Goal: Information Seeking & Learning: Learn about a topic

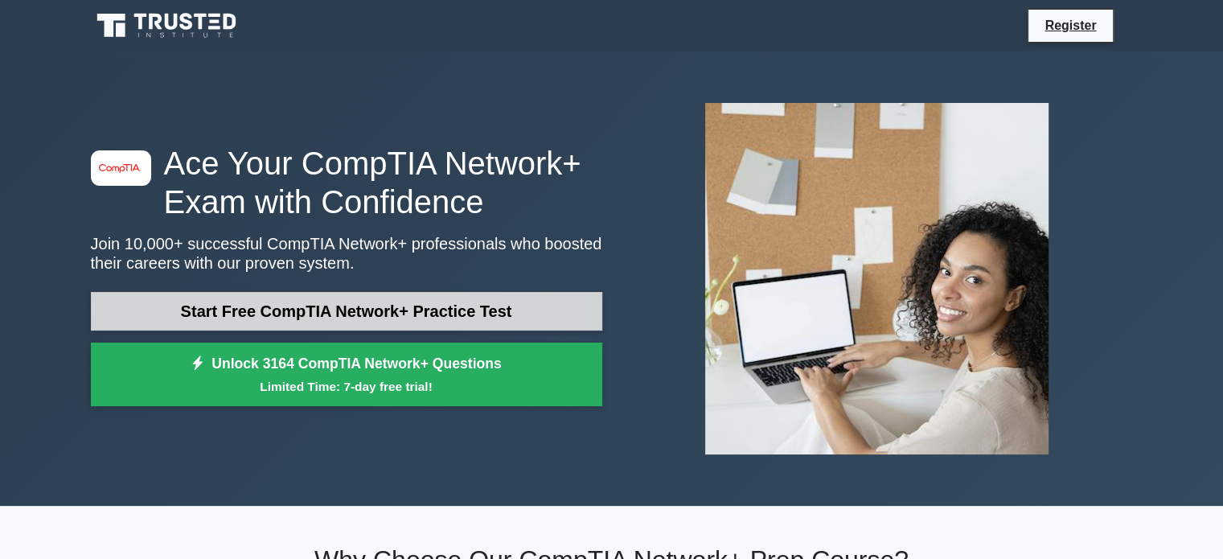
click at [367, 312] on link "Start Free CompTIA Network+ Practice Test" at bounding box center [346, 311] width 511 height 39
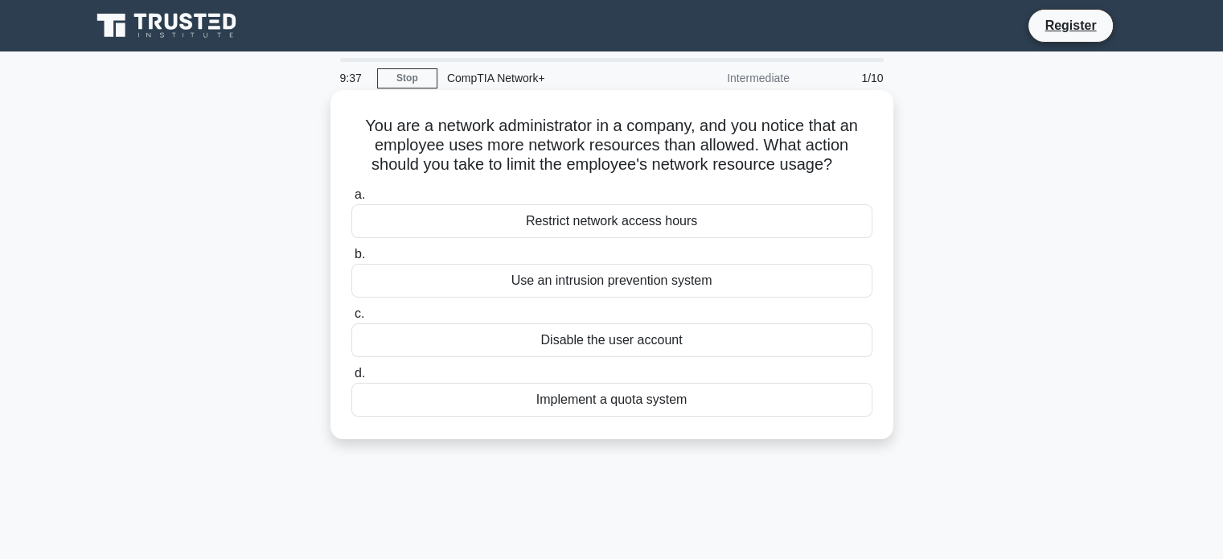
click at [627, 224] on div "Restrict network access hours" at bounding box center [611, 221] width 521 height 34
click at [351, 200] on input "a. Restrict network access hours" at bounding box center [351, 195] width 0 height 10
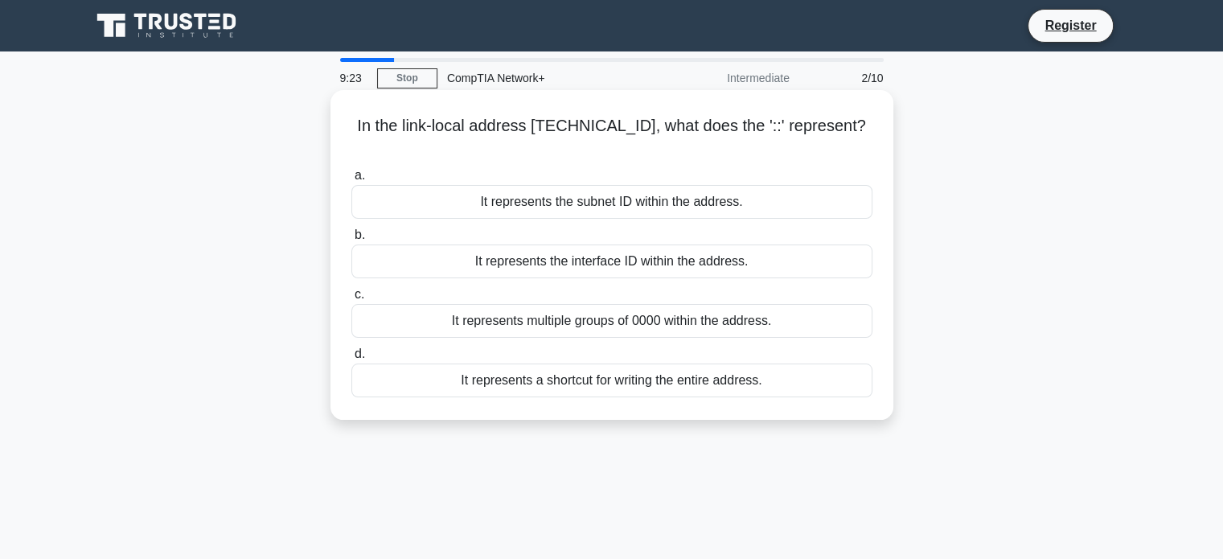
click at [648, 244] on div "It represents the interface ID within the address." at bounding box center [611, 261] width 521 height 34
click at [351, 240] on input "b. It represents the interface ID within the address." at bounding box center [351, 235] width 0 height 10
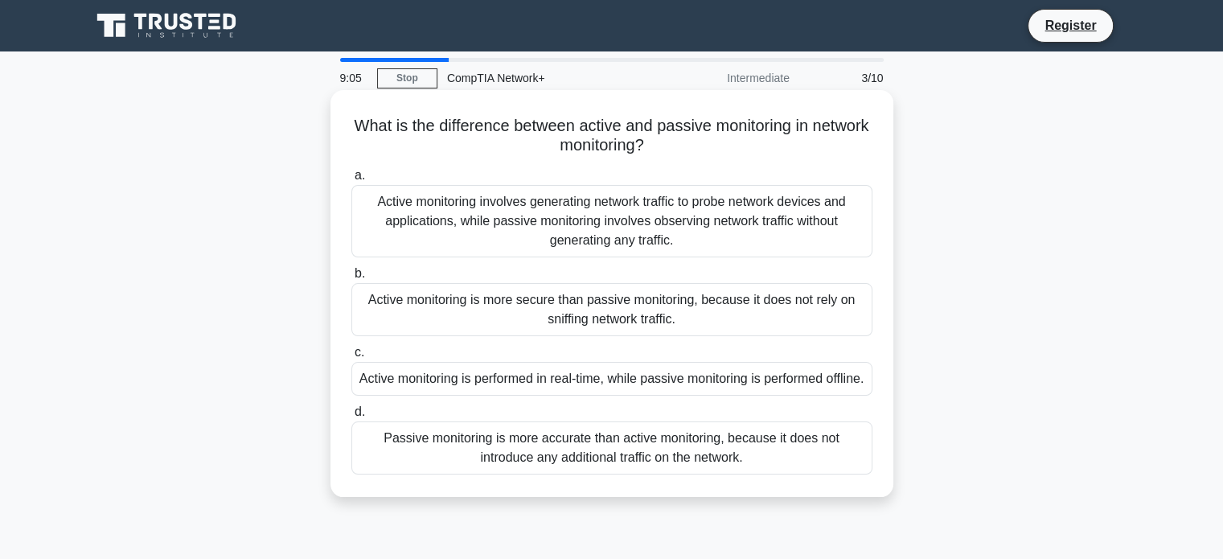
click at [585, 324] on div "Active monitoring is more secure than passive monitoring, because it does not r…" at bounding box center [611, 309] width 521 height 53
click at [595, 312] on div "Active monitoring is more secure than passive monitoring, because it does not r…" at bounding box center [611, 309] width 521 height 53
click at [351, 279] on input "b. Active monitoring is more secure than passive monitoring, because it does no…" at bounding box center [351, 274] width 0 height 10
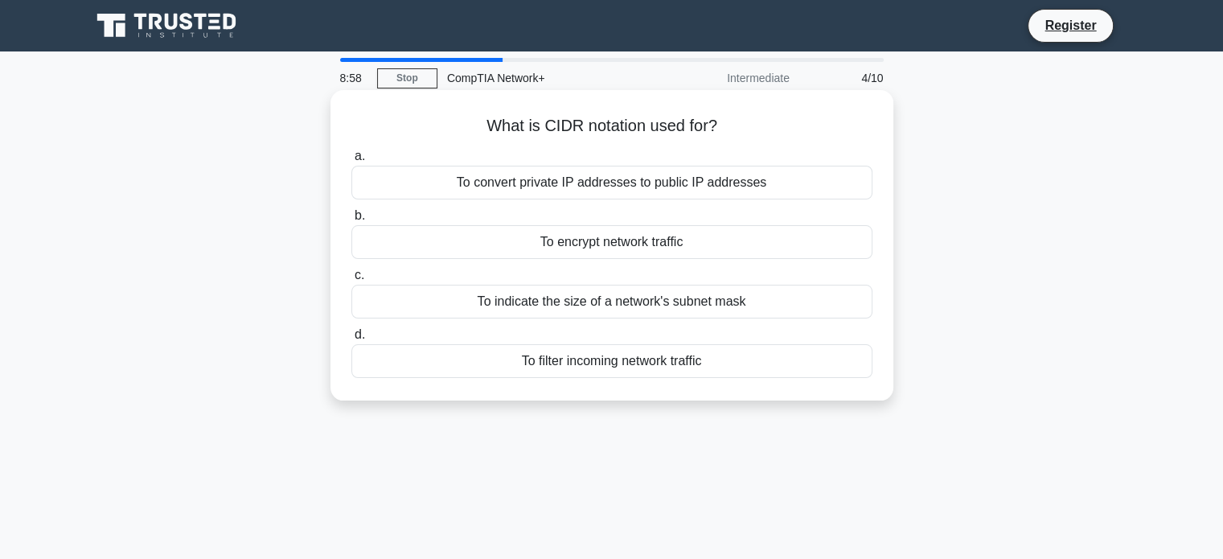
click at [598, 298] on div "To indicate the size of a network's subnet mask" at bounding box center [611, 302] width 521 height 34
click at [351, 281] on input "c. To indicate the size of a network's subnet mask" at bounding box center [351, 275] width 0 height 10
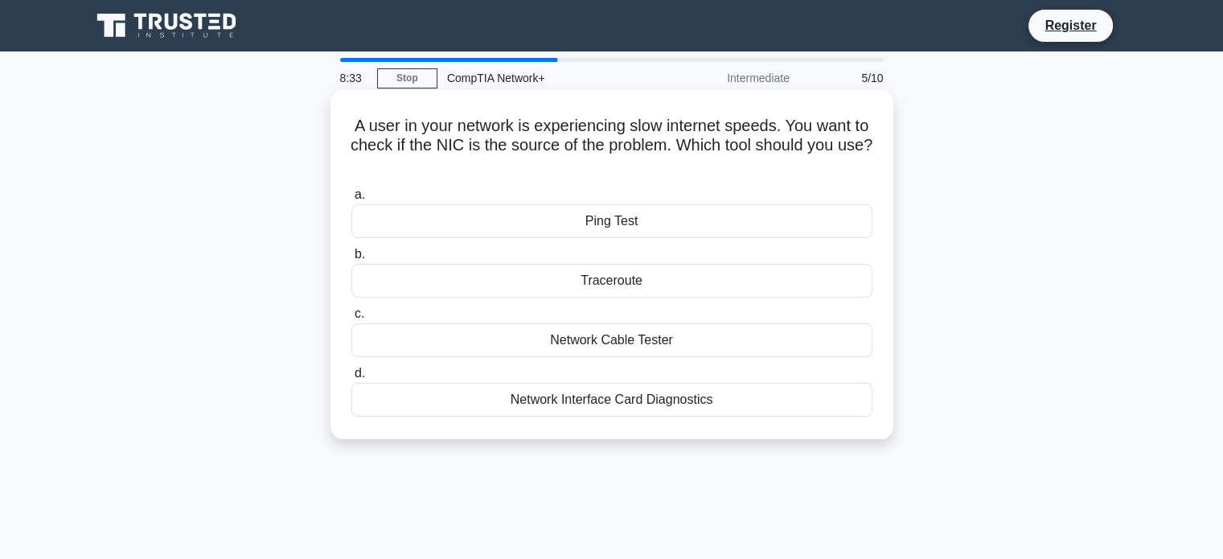
click at [625, 275] on div "Traceroute" at bounding box center [611, 281] width 521 height 34
click at [351, 260] on input "b. Traceroute" at bounding box center [351, 254] width 0 height 10
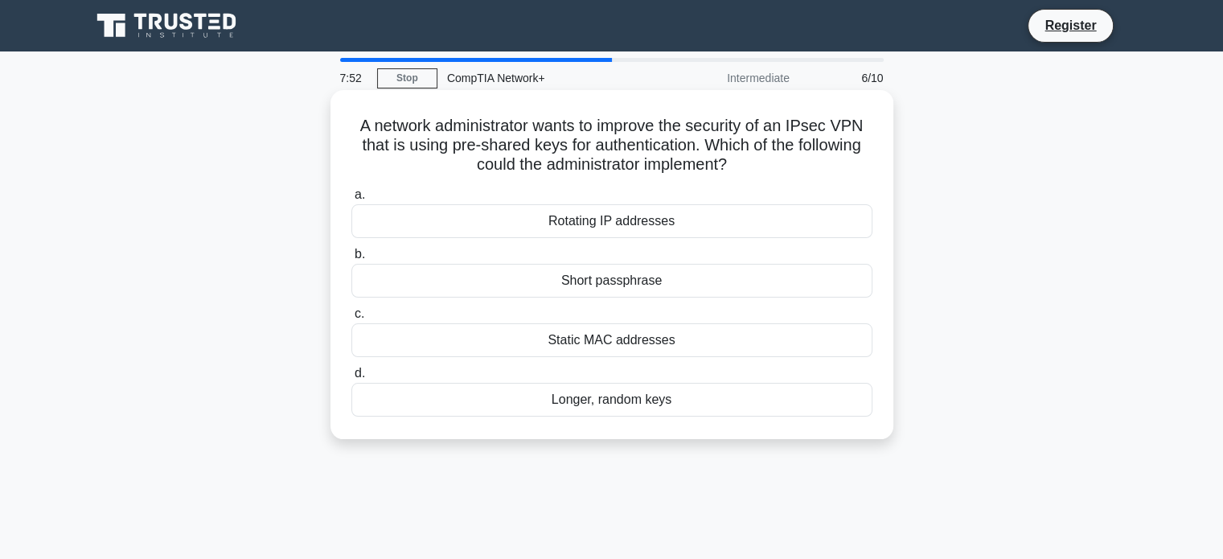
click at [672, 404] on div "Longer, random keys" at bounding box center [611, 400] width 521 height 34
click at [351, 379] on input "d. Longer, random keys" at bounding box center [351, 373] width 0 height 10
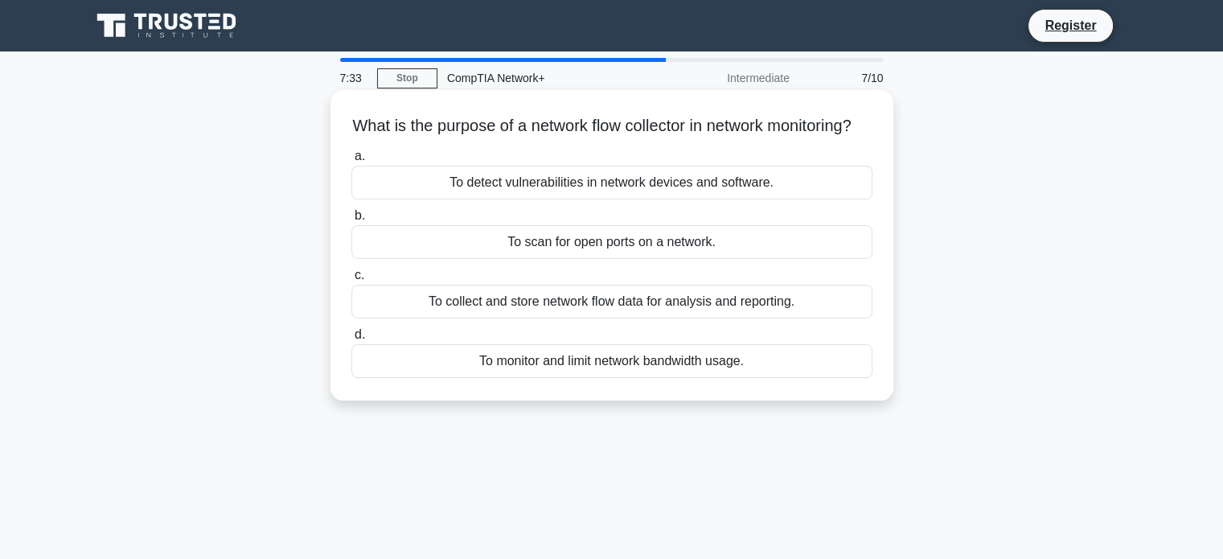
click at [681, 318] on div "To collect and store network flow data for analysis and reporting." at bounding box center [611, 302] width 521 height 34
click at [351, 281] on input "c. To collect and store network flow data for analysis and reporting." at bounding box center [351, 275] width 0 height 10
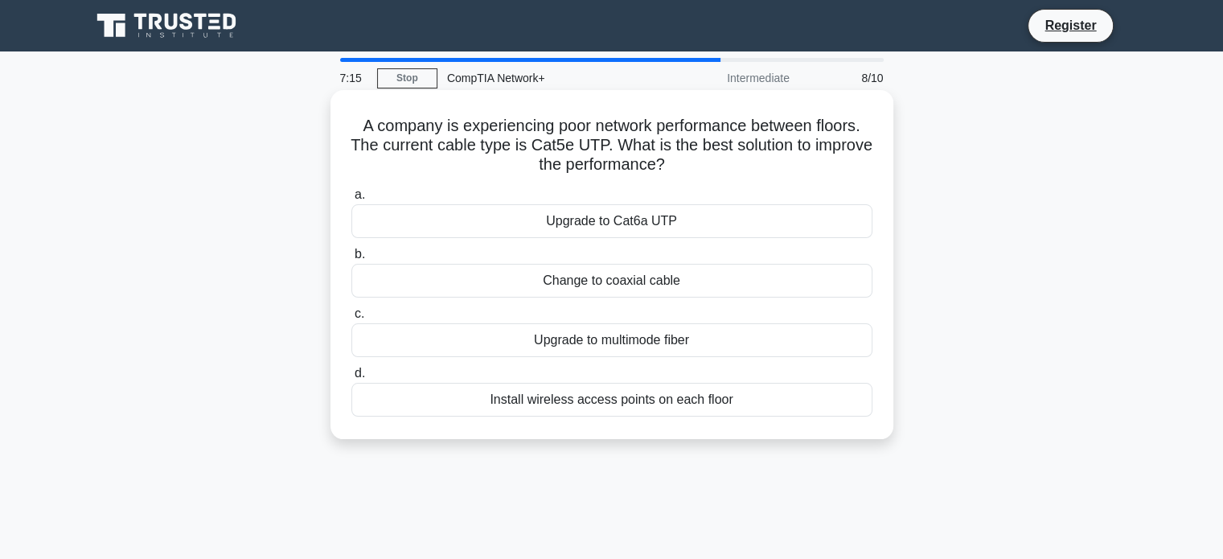
click at [624, 393] on div "Install wireless access points on each floor" at bounding box center [611, 400] width 521 height 34
click at [351, 379] on input "d. Install wireless access points on each floor" at bounding box center [351, 373] width 0 height 10
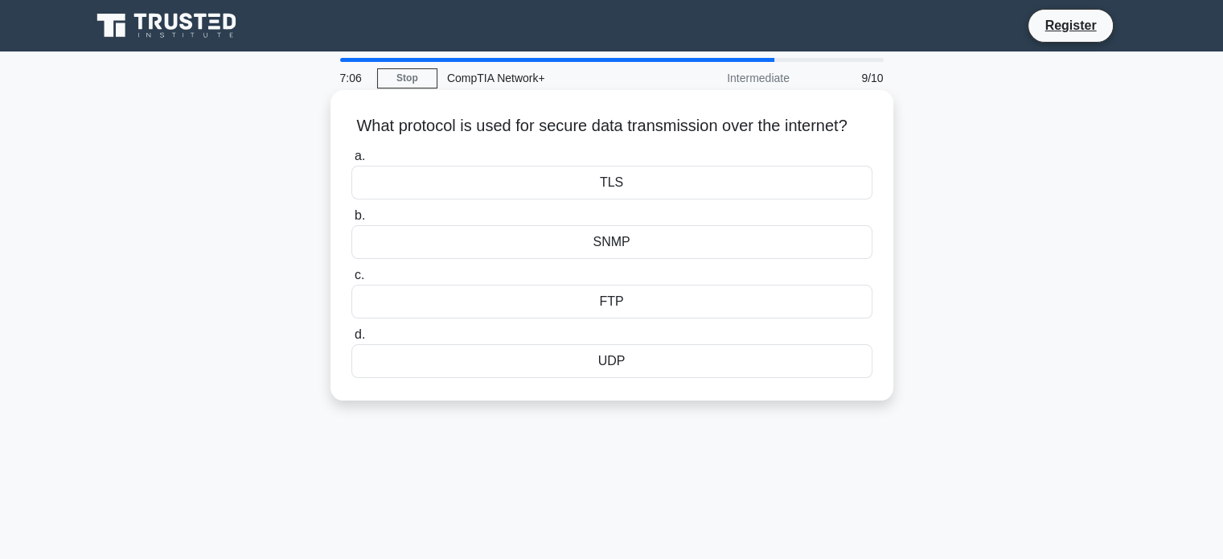
click at [621, 199] on div "TLS" at bounding box center [611, 183] width 521 height 34
click at [351, 162] on input "a. TLS" at bounding box center [351, 156] width 0 height 10
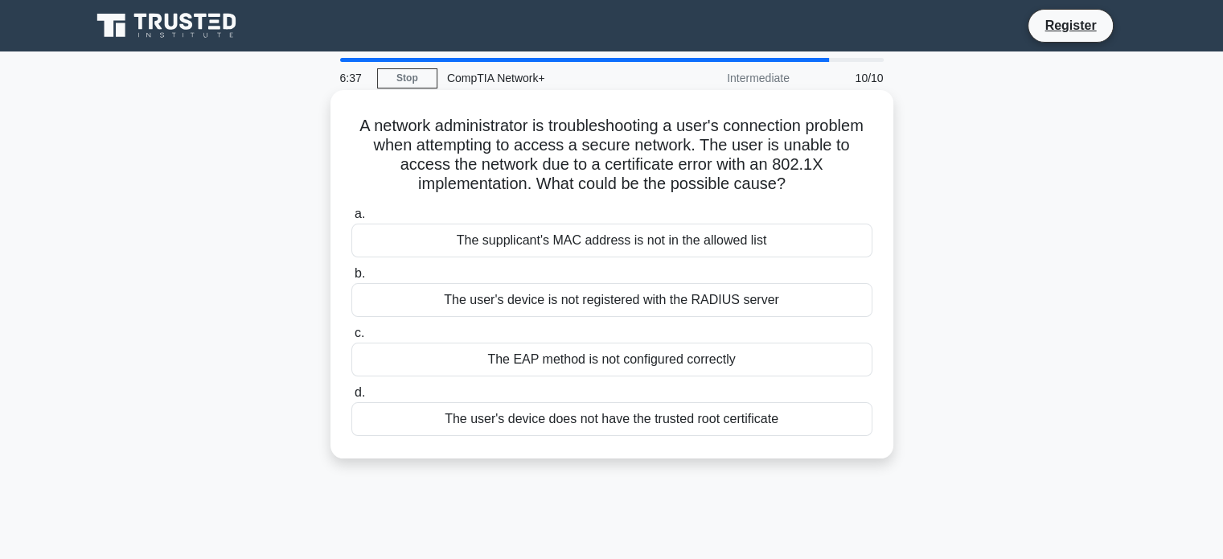
click at [712, 424] on div "The user's device does not have the trusted root certificate" at bounding box center [611, 419] width 521 height 34
click at [351, 398] on input "d. The user's device does not have the trusted root certificate" at bounding box center [351, 393] width 0 height 10
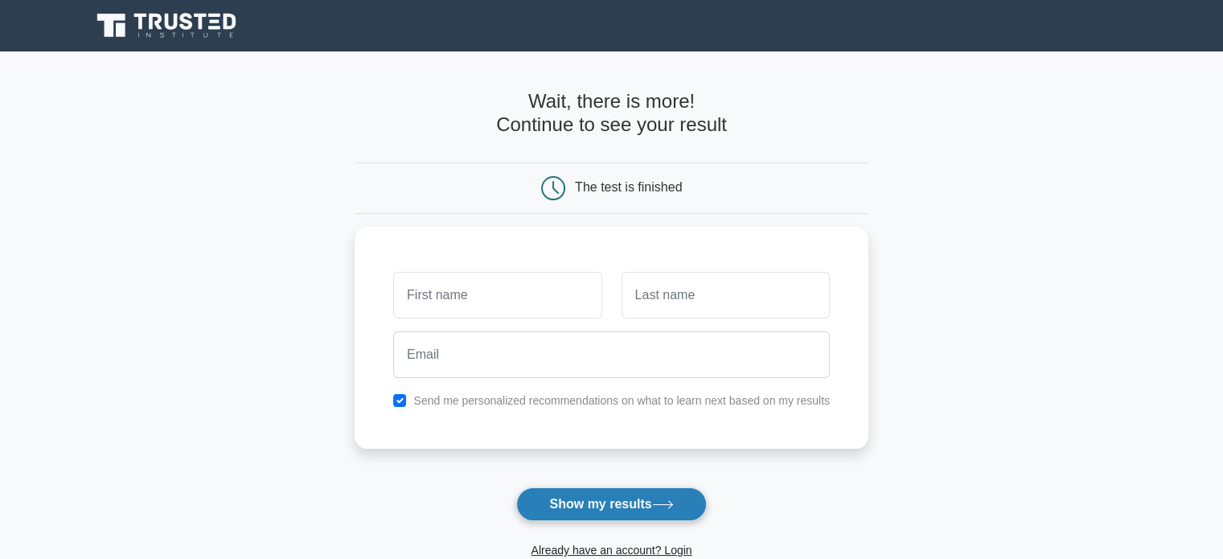
click at [630, 499] on button "Show my results" at bounding box center [611, 504] width 190 height 34
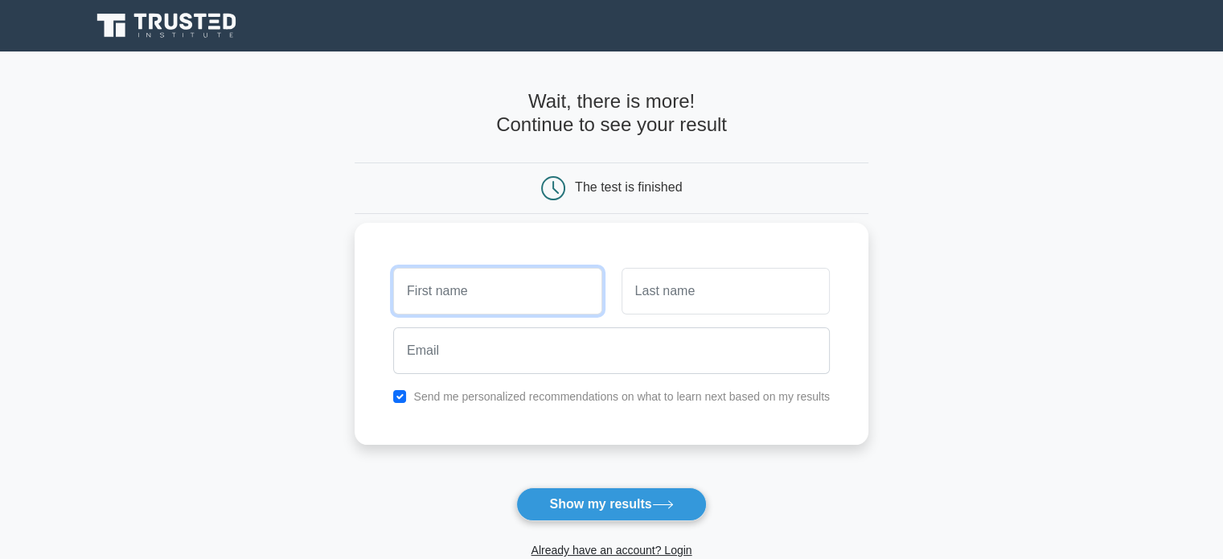
click at [518, 285] on input "text" at bounding box center [497, 291] width 208 height 47
type input "[PERSON_NAME]"
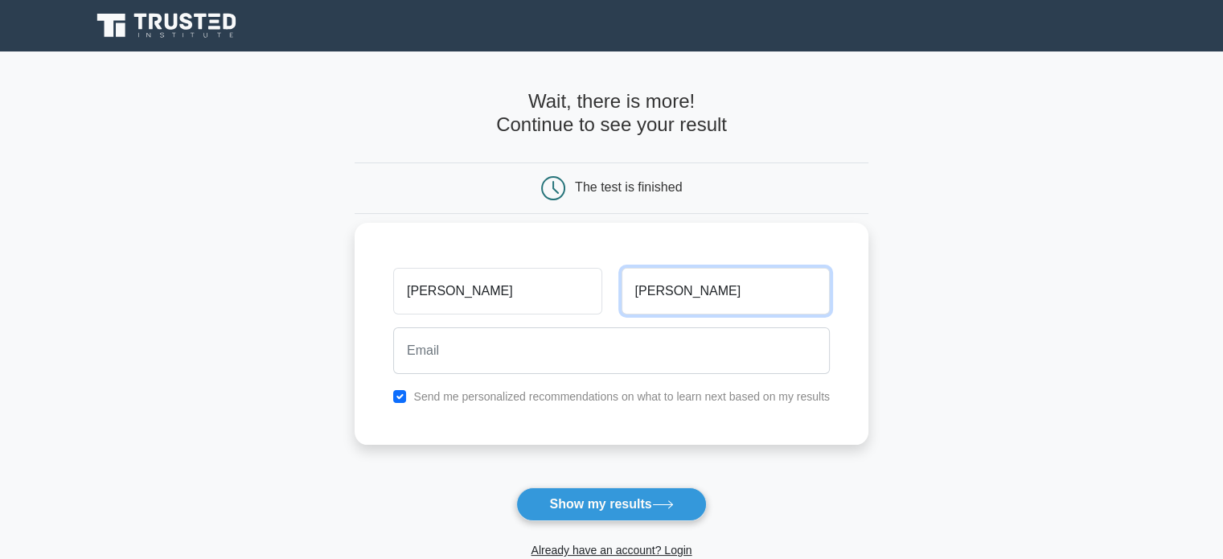
type input "Prozzo"
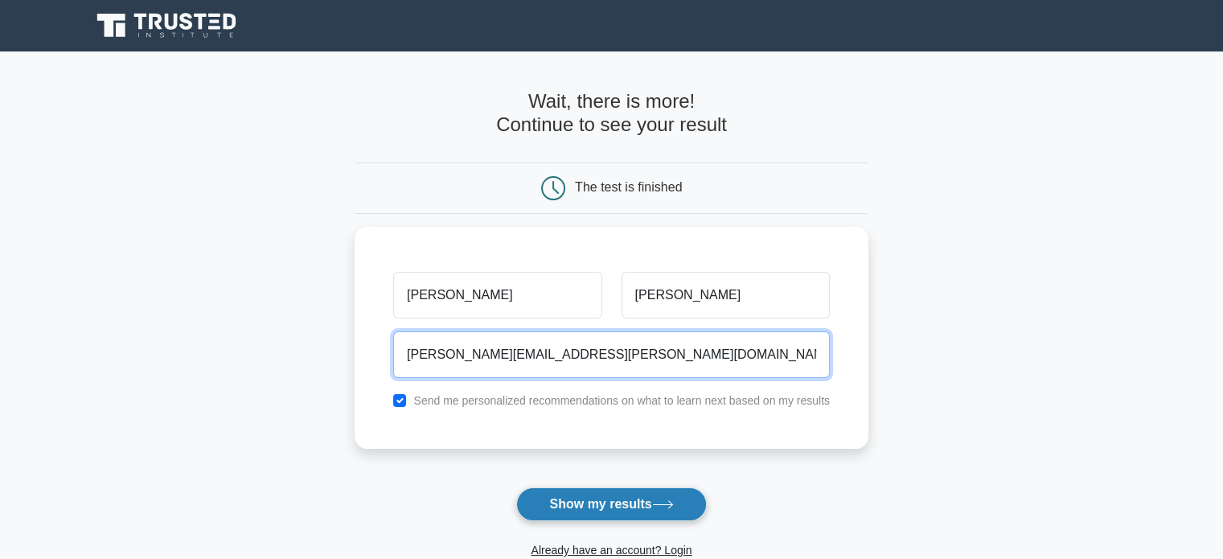
type input "andrea.prozzo@gmail.com"
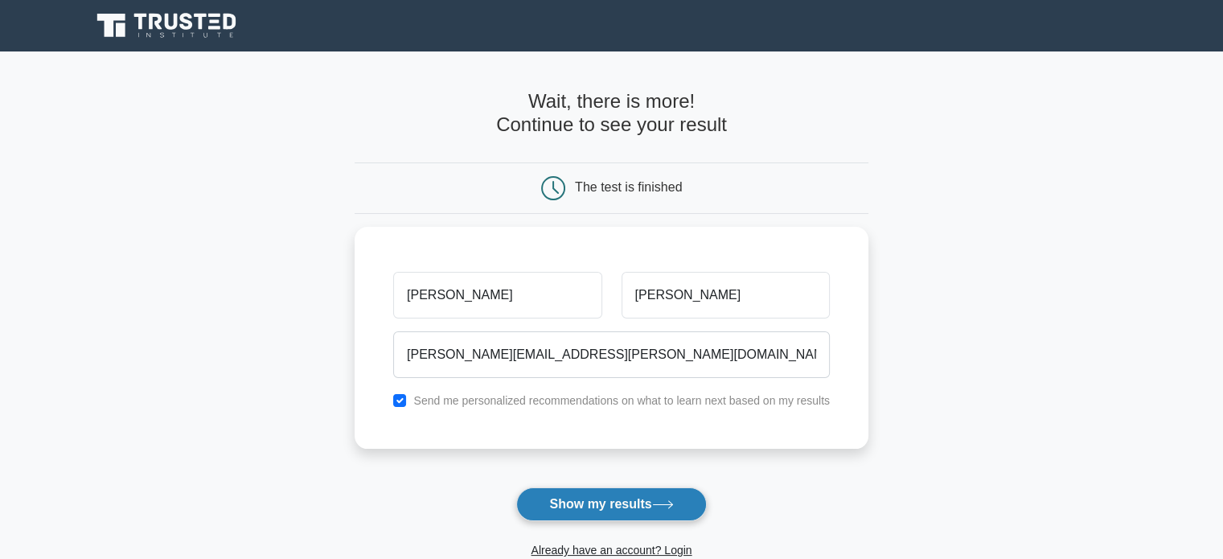
click at [596, 502] on button "Show my results" at bounding box center [611, 504] width 190 height 34
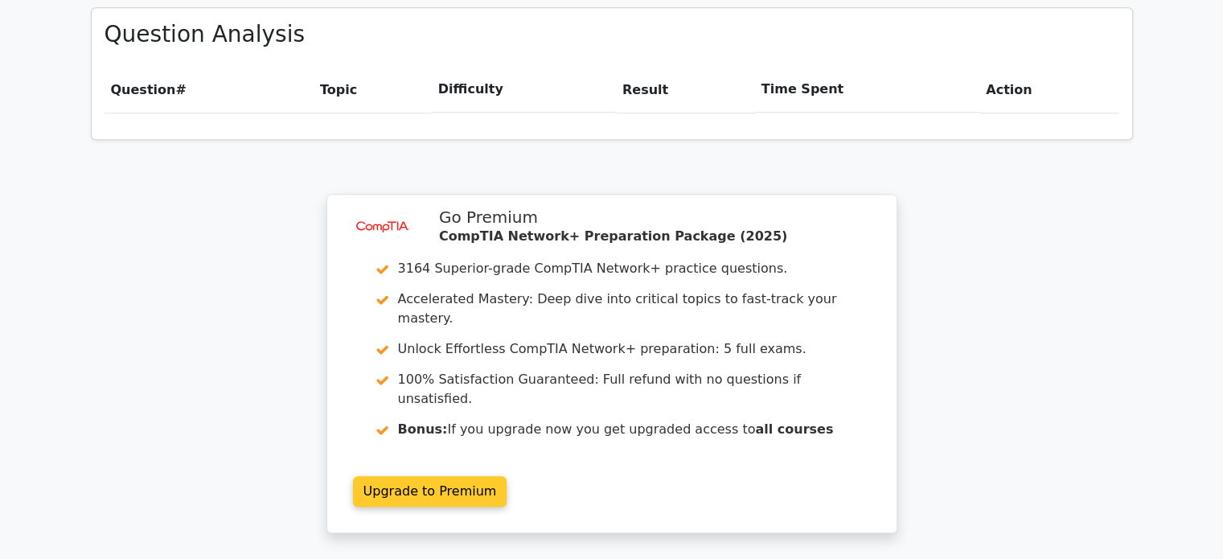
scroll to position [1179, 0]
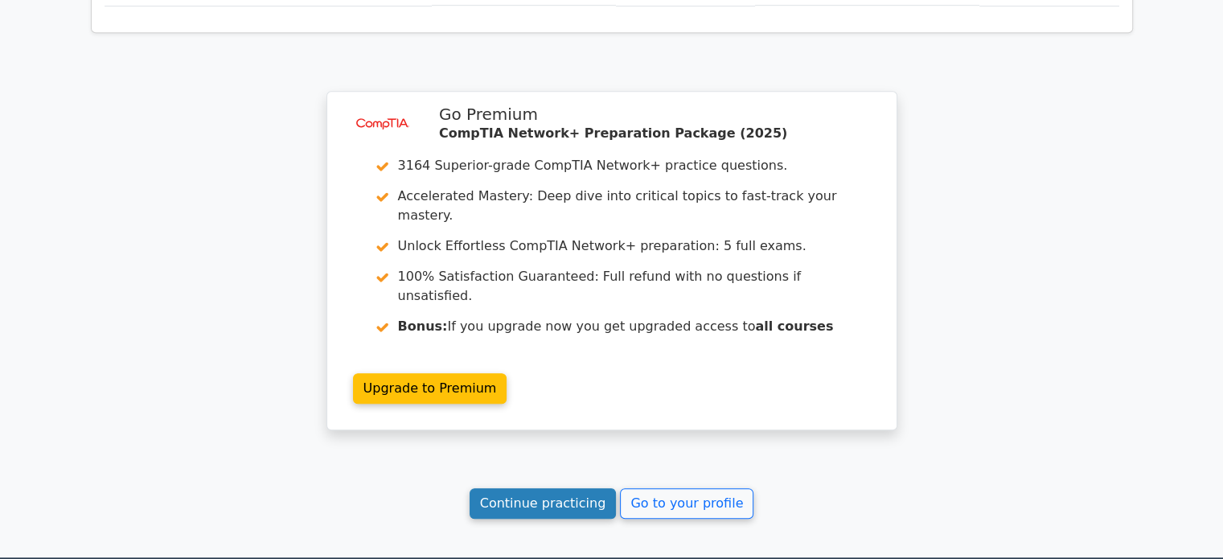
click at [560, 488] on link "Continue practicing" at bounding box center [543, 503] width 147 height 31
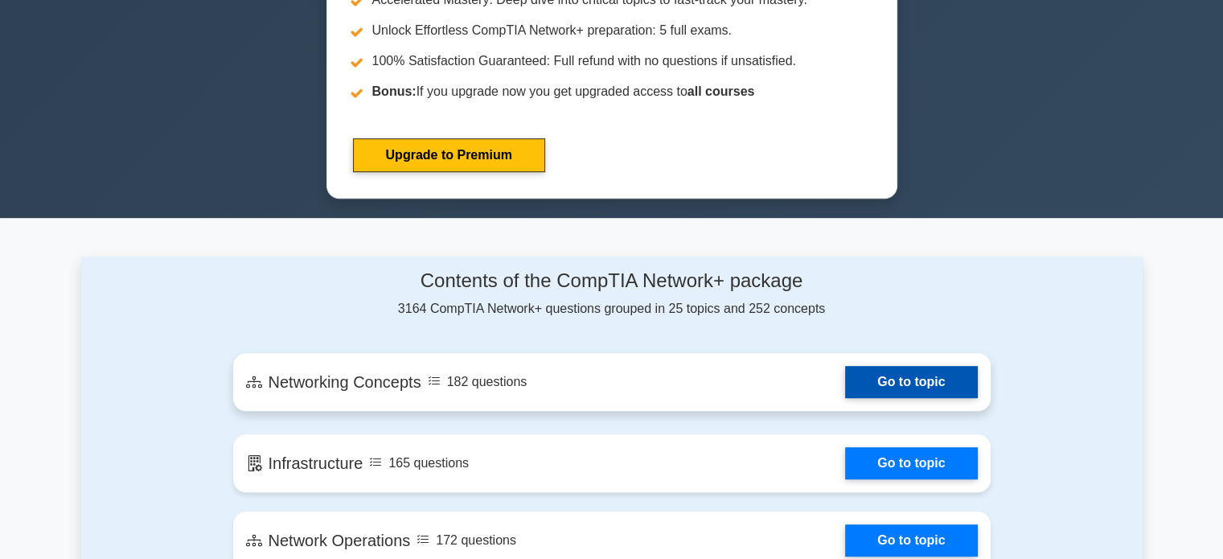
scroll to position [322, 0]
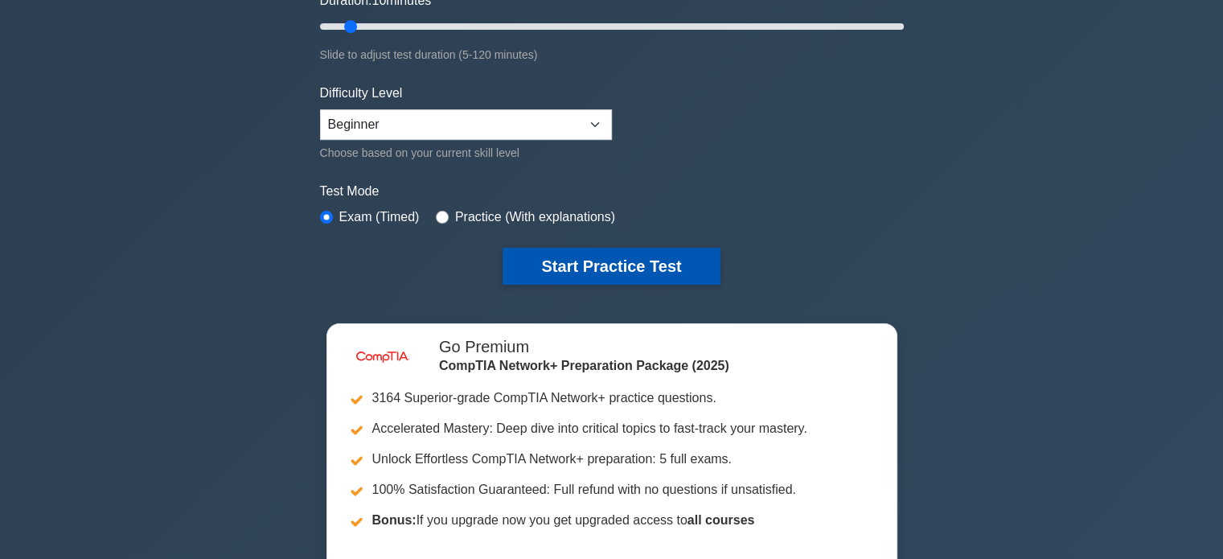
click at [555, 258] on button "Start Practice Test" at bounding box center [611, 266] width 217 height 37
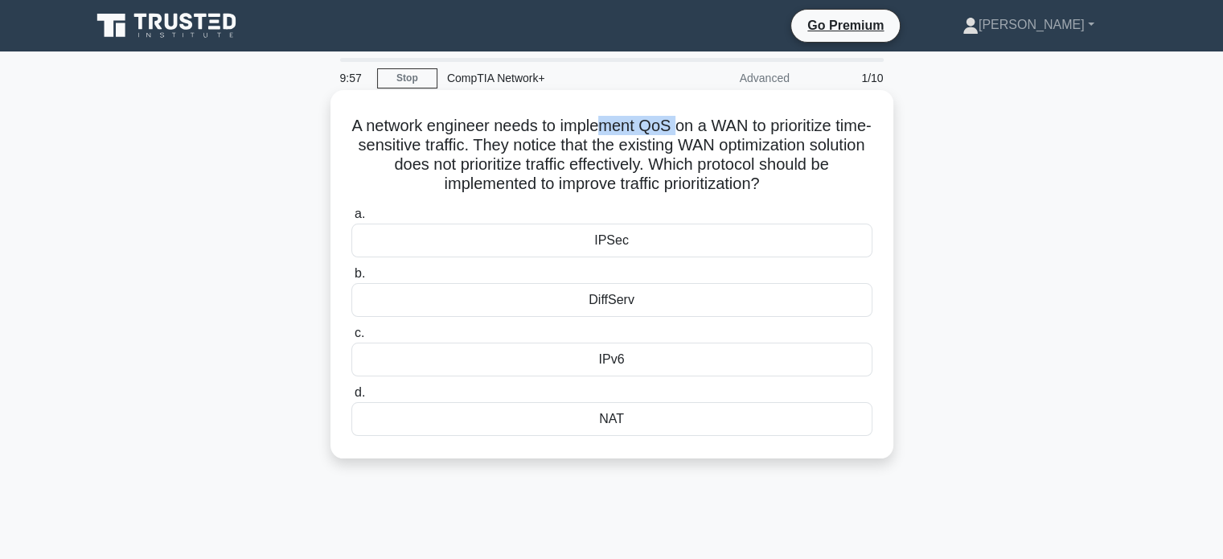
drag, startPoint x: 697, startPoint y: 125, endPoint x: 606, endPoint y: 129, distance: 91.8
click at [606, 129] on h5 "A network engineer needs to implement QoS on a WAN to prioritize time-sensitive…" at bounding box center [612, 155] width 524 height 79
click at [688, 173] on h5 "A network engineer needs to implement QoS on a WAN to prioritize time-sensitive…" at bounding box center [612, 155] width 524 height 79
click at [764, 125] on h5 "A network engineer needs to implement QoS on a WAN to prioritize time-sensitive…" at bounding box center [612, 155] width 524 height 79
click at [856, 128] on h5 "A network engineer needs to implement QoS on a WAN to prioritize time-sensitive…" at bounding box center [612, 155] width 524 height 79
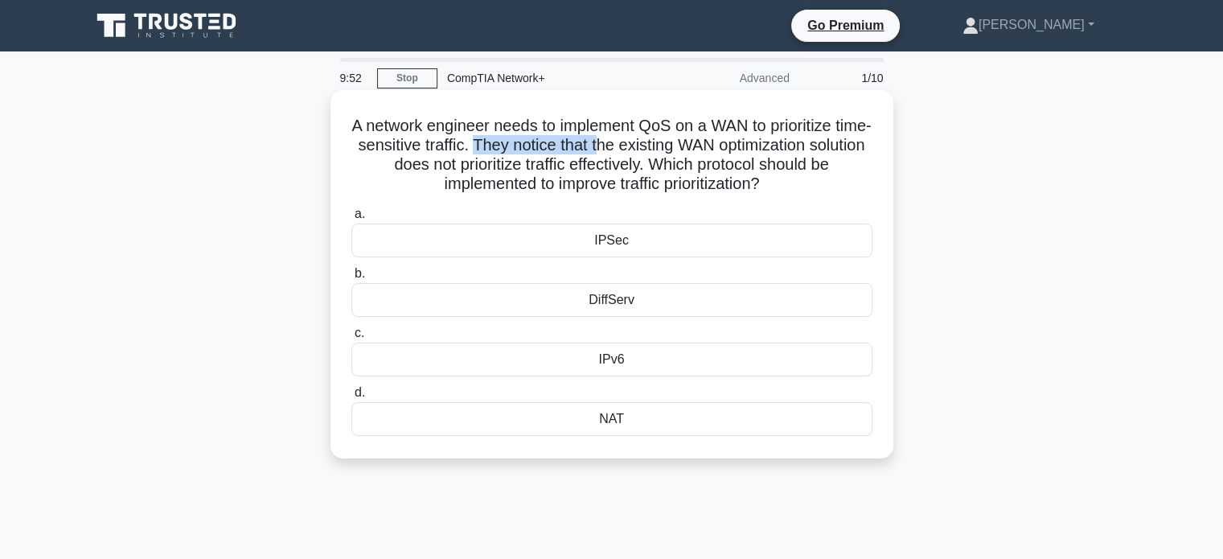
drag, startPoint x: 515, startPoint y: 146, endPoint x: 645, endPoint y: 145, distance: 130.3
click at [645, 145] on h5 "A network engineer needs to implement QoS on a WAN to prioritize time-sensitive…" at bounding box center [612, 155] width 524 height 79
click at [657, 145] on h5 "A network engineer needs to implement QoS on a WAN to prioritize time-sensitive…" at bounding box center [612, 155] width 524 height 79
click at [511, 163] on h5 "A network engineer needs to implement QoS on a WAN to prioritize time-sensitive…" at bounding box center [612, 155] width 524 height 79
click at [703, 173] on h5 "A network engineer needs to implement QoS on a WAN to prioritize time-sensitive…" at bounding box center [612, 155] width 524 height 79
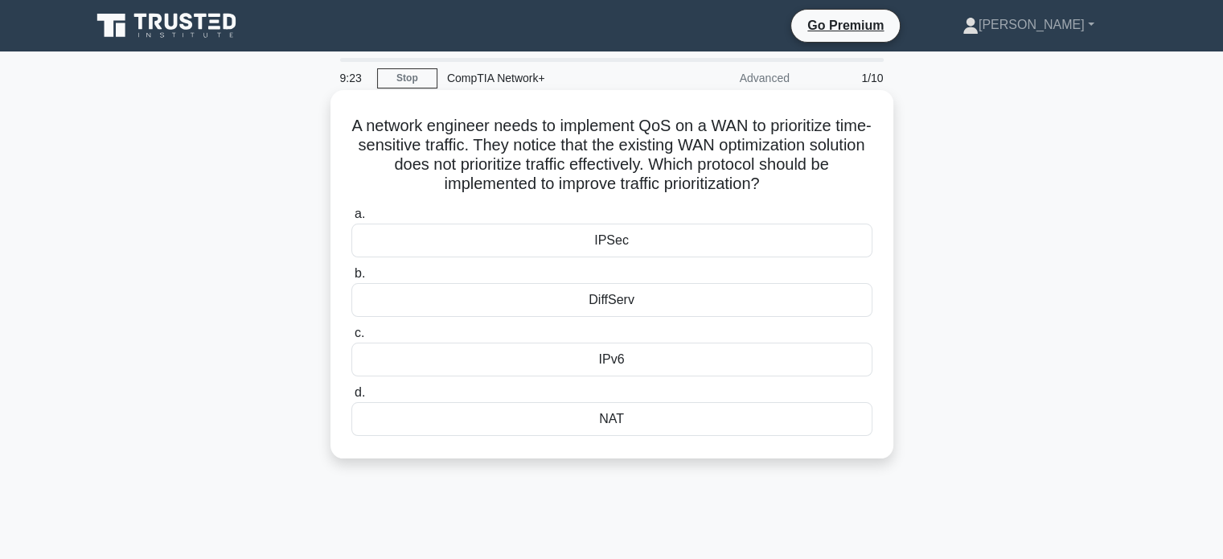
click at [636, 409] on div "NAT" at bounding box center [611, 419] width 521 height 34
click at [351, 398] on input "d. NAT" at bounding box center [351, 393] width 0 height 10
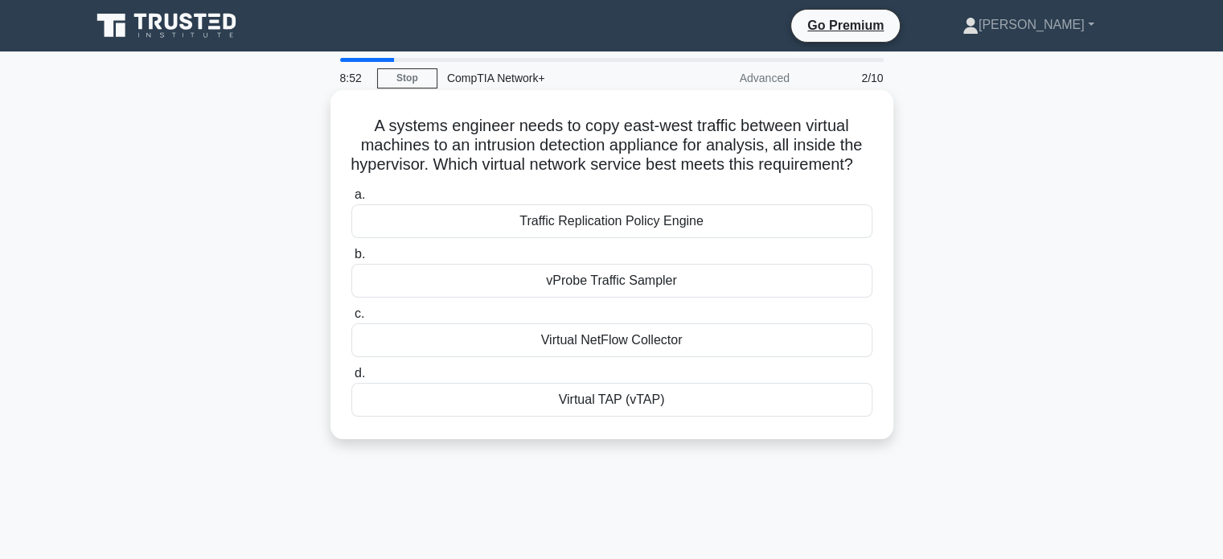
click at [640, 357] on div "Virtual NetFlow Collector" at bounding box center [611, 340] width 521 height 34
click at [351, 319] on input "c. Virtual NetFlow Collector" at bounding box center [351, 314] width 0 height 10
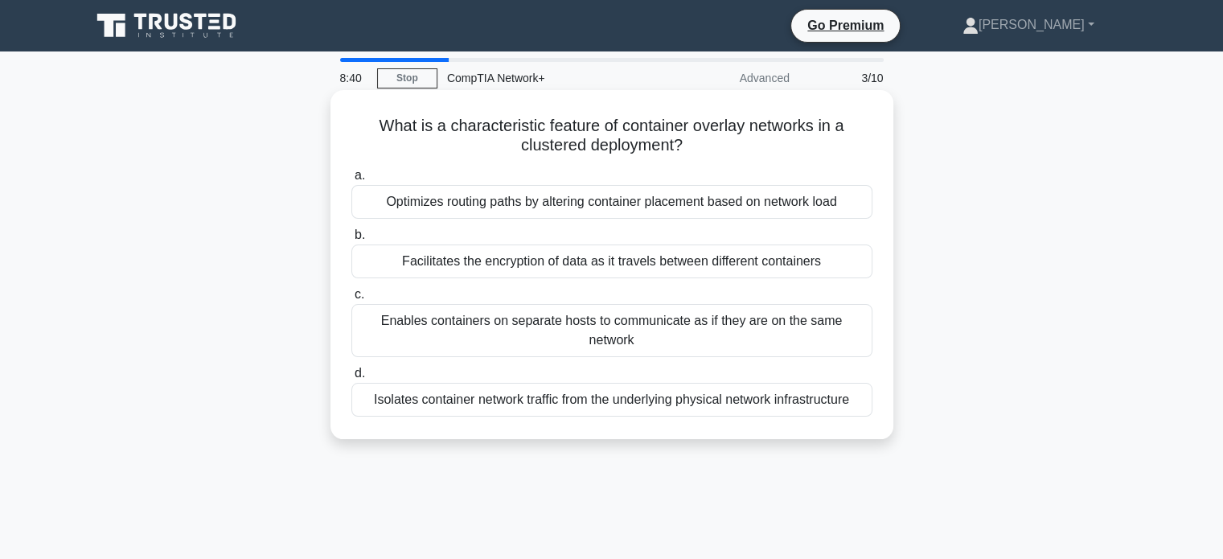
drag, startPoint x: 636, startPoint y: 147, endPoint x: 466, endPoint y: 147, distance: 169.7
click at [466, 147] on h5 "What is a characteristic feature of container overlay networks in a clustered d…" at bounding box center [612, 136] width 524 height 40
click at [508, 261] on div "Facilitates the encryption of data as it travels between different containers" at bounding box center [611, 261] width 521 height 34
click at [351, 240] on input "b. Facilitates the encryption of data as it travels between different containers" at bounding box center [351, 235] width 0 height 10
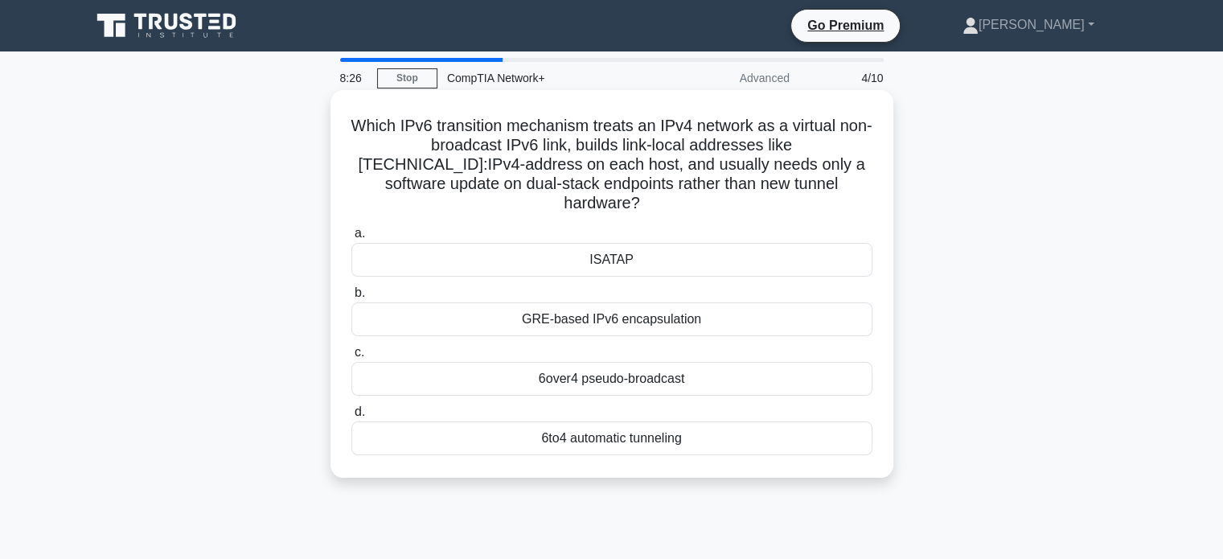
click at [586, 251] on div "ISATAP" at bounding box center [611, 260] width 521 height 34
click at [351, 239] on input "a. ISATAP" at bounding box center [351, 233] width 0 height 10
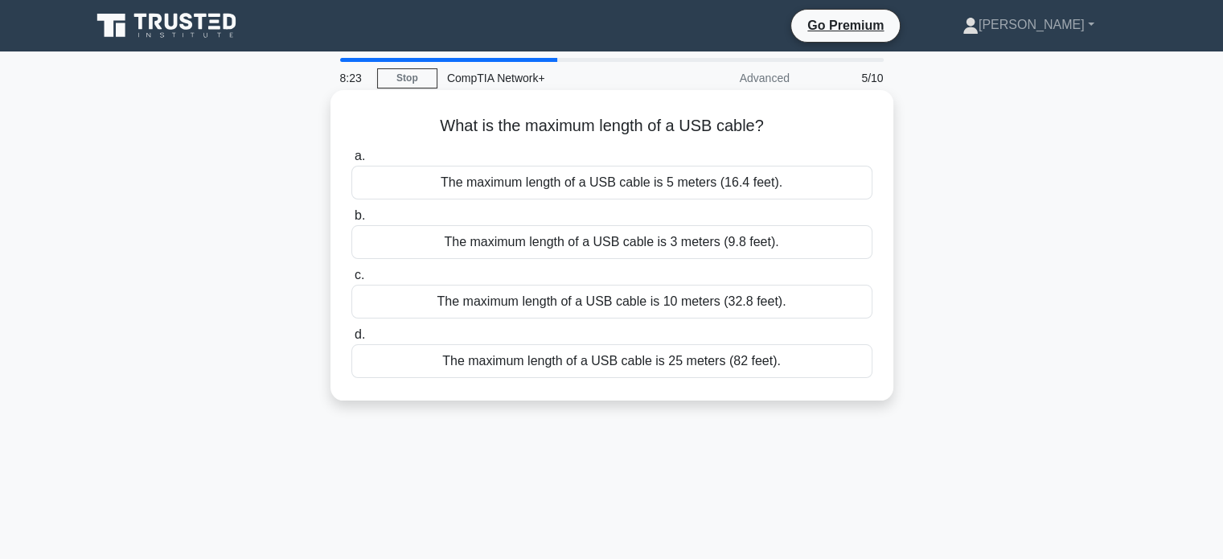
click at [689, 249] on div "The maximum length of a USB cable is 3 meters (9.8 feet)." at bounding box center [611, 242] width 521 height 34
click at [351, 221] on input "b. The maximum length of a USB cable is 3 meters (9.8 feet)." at bounding box center [351, 216] width 0 height 10
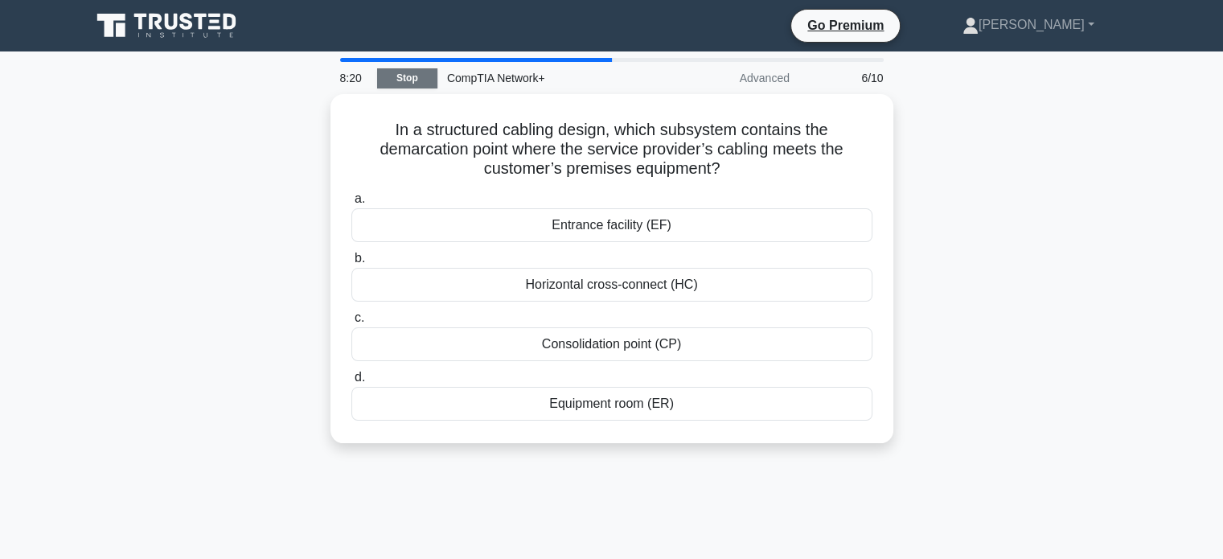
click at [390, 68] on link "Stop" at bounding box center [407, 78] width 60 height 20
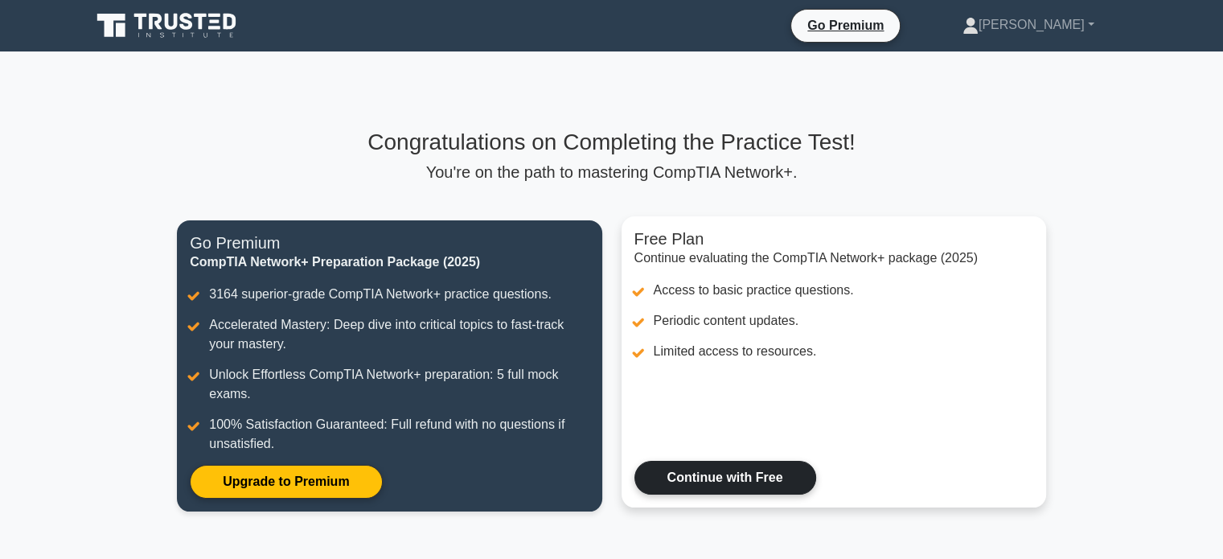
click at [756, 485] on link "Continue with Free" at bounding box center [725, 478] width 182 height 34
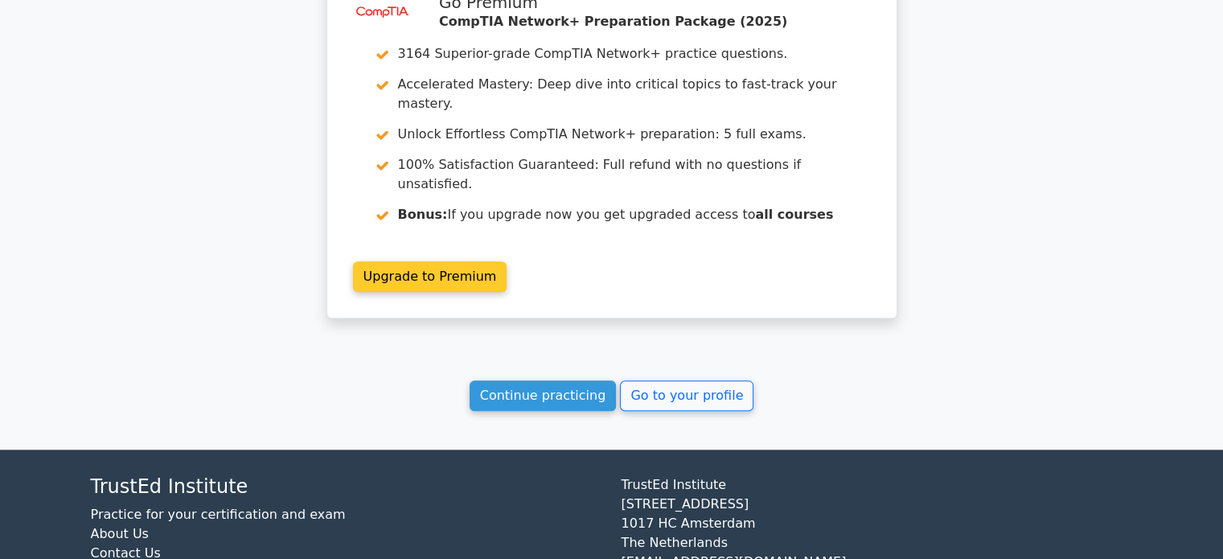
scroll to position [1179, 0]
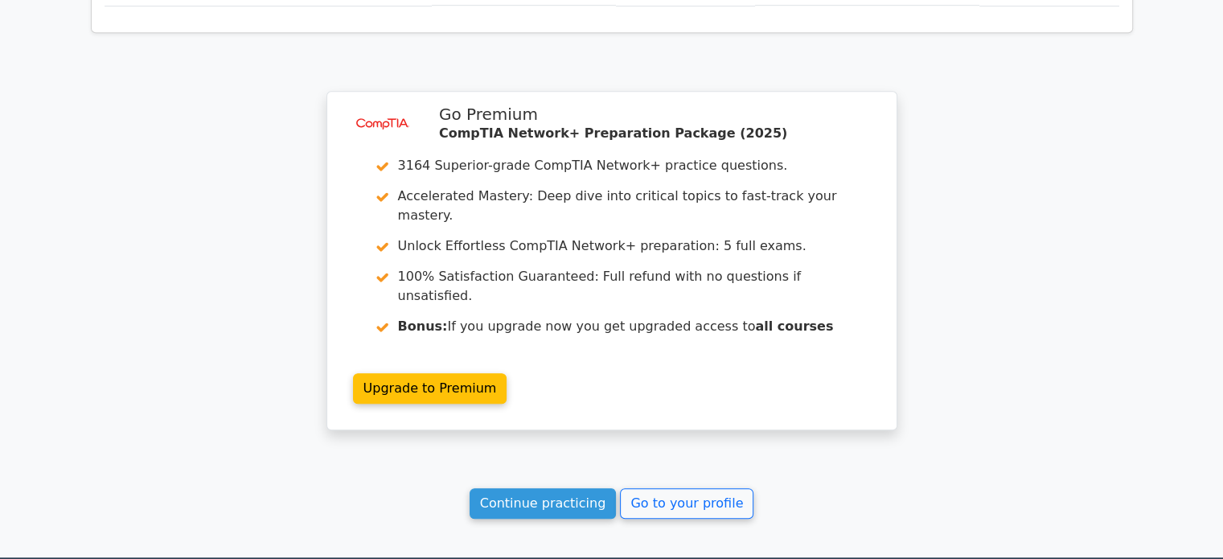
click at [704, 488] on link "Go to your profile" at bounding box center [686, 503] width 133 height 31
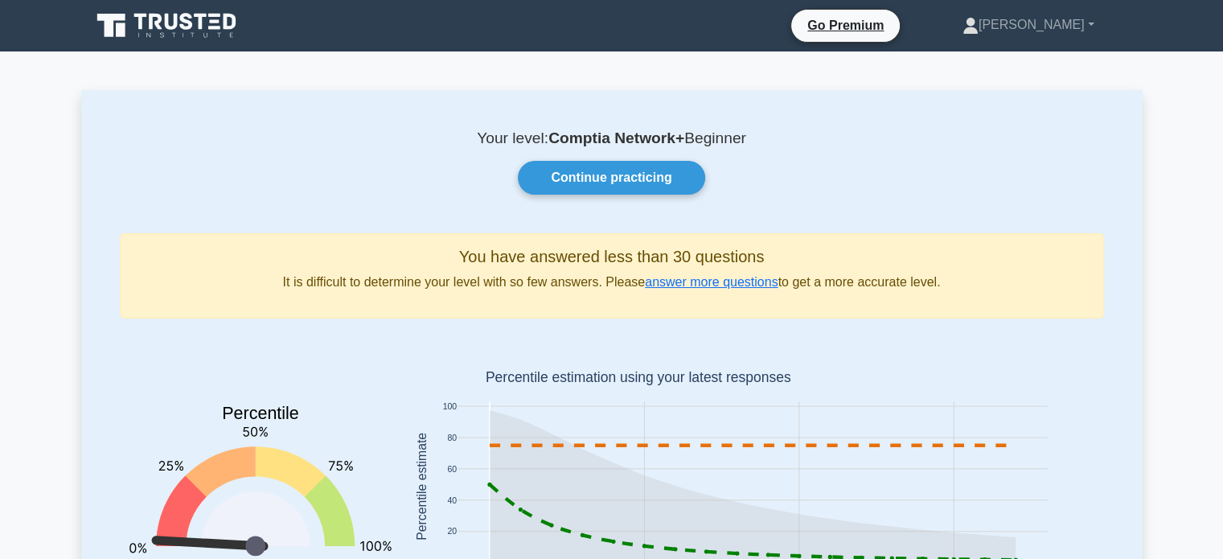
click at [897, 45] on nav "Go Premium [PERSON_NAME] Profile" at bounding box center [611, 25] width 1223 height 51
click at [893, 30] on link "Go Premium" at bounding box center [846, 25] width 96 height 20
click at [685, 181] on link "Continue practicing" at bounding box center [611, 178] width 187 height 34
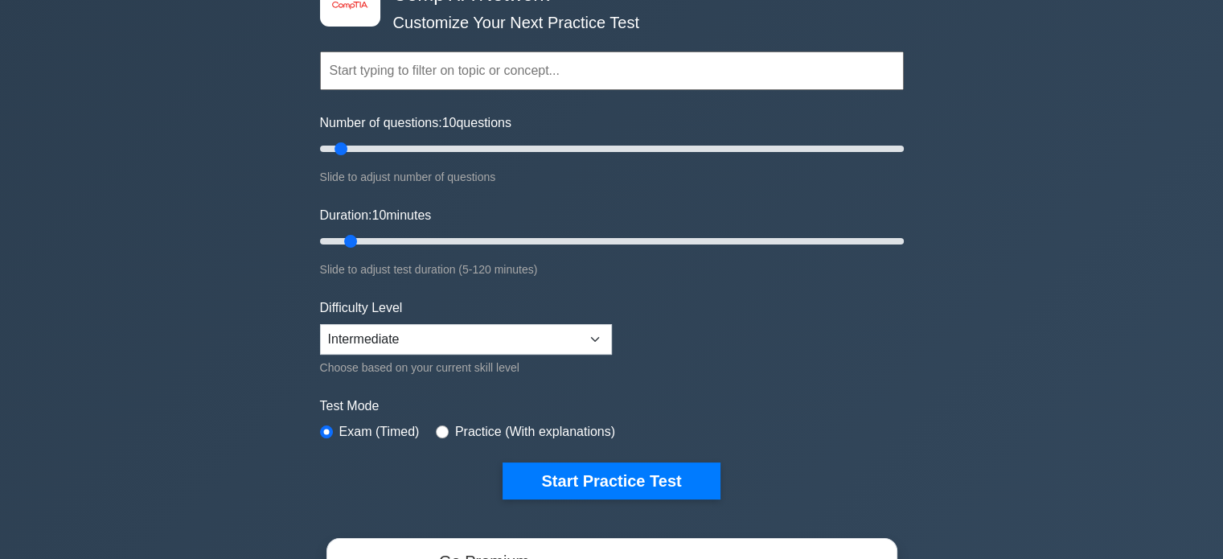
scroll to position [322, 0]
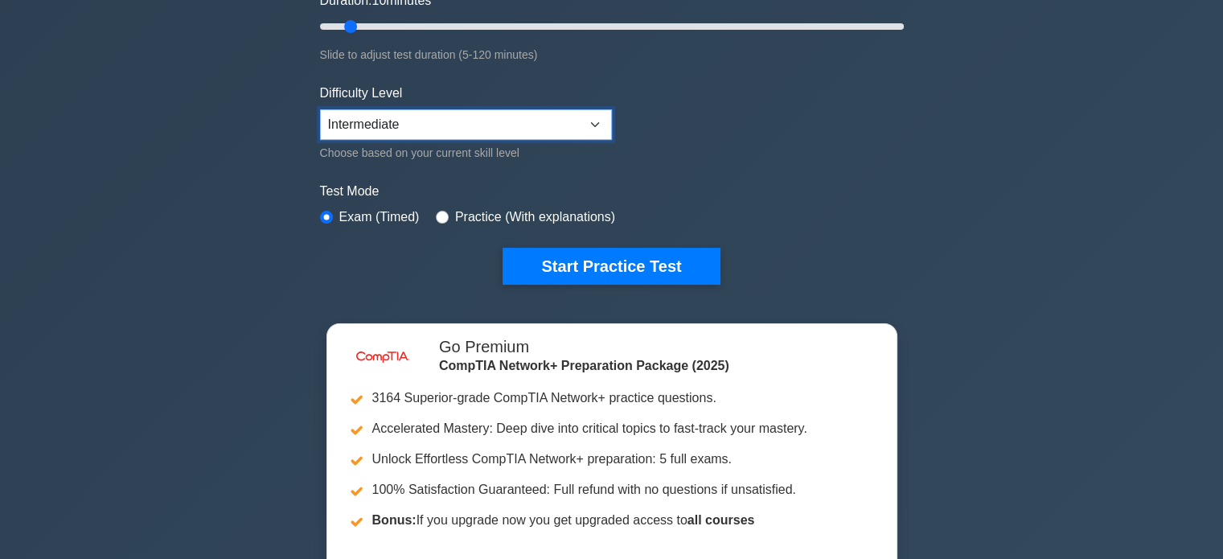
click at [518, 123] on select "Beginner Intermediate Expert" at bounding box center [466, 124] width 292 height 31
select select "beginner"
click at [320, 109] on select "Beginner Intermediate Expert" at bounding box center [466, 124] width 292 height 31
click at [436, 218] on input "radio" at bounding box center [442, 217] width 13 height 13
radio input "true"
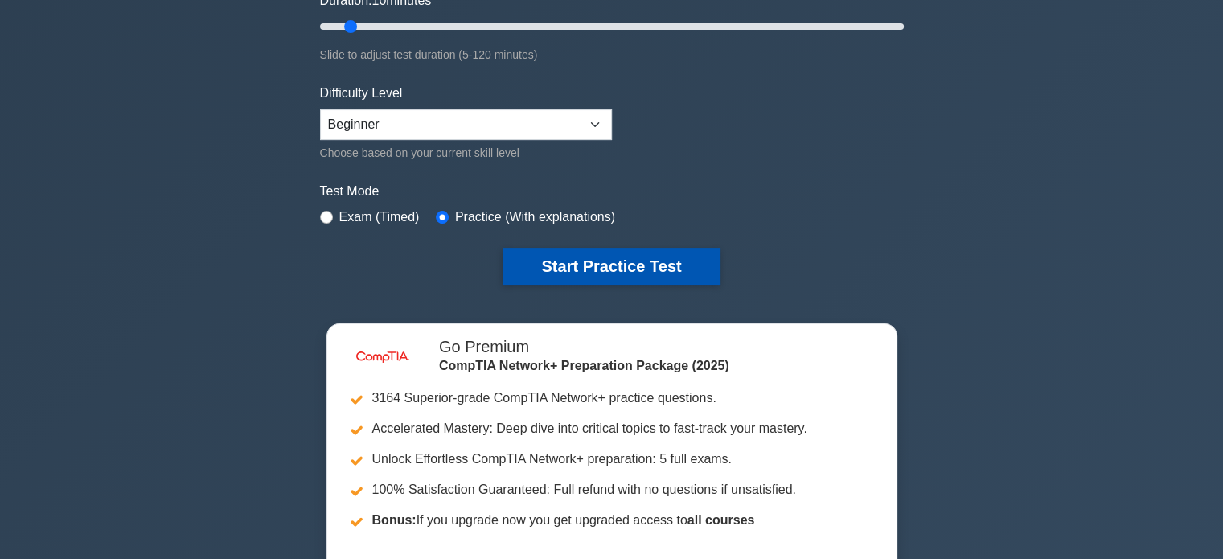
click at [569, 260] on button "Start Practice Test" at bounding box center [611, 266] width 217 height 37
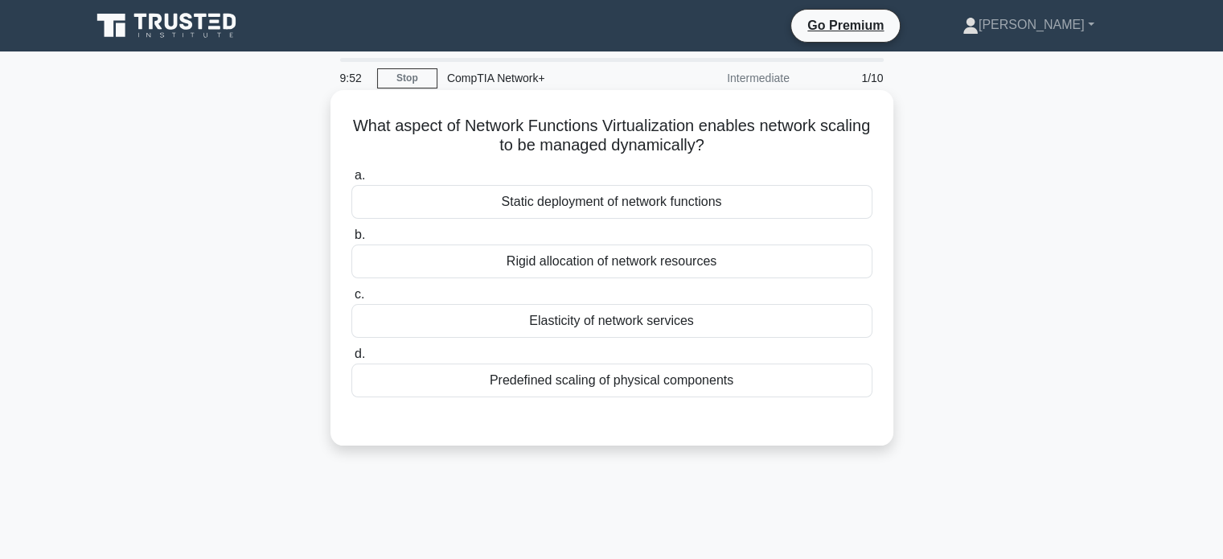
drag, startPoint x: 757, startPoint y: 136, endPoint x: 411, endPoint y: 143, distance: 345.9
click at [411, 143] on h5 "What aspect of Network Functions Virtualization enables network scaling to be m…" at bounding box center [612, 136] width 524 height 40
drag, startPoint x: 487, startPoint y: 146, endPoint x: 670, endPoint y: 142, distance: 182.6
click at [670, 142] on h5 "What aspect of Network Functions Virtualization enables network scaling to be m…" at bounding box center [612, 136] width 524 height 40
click at [697, 145] on h5 "What aspect of Network Functions Virtualization enables network scaling to be m…" at bounding box center [612, 136] width 524 height 40
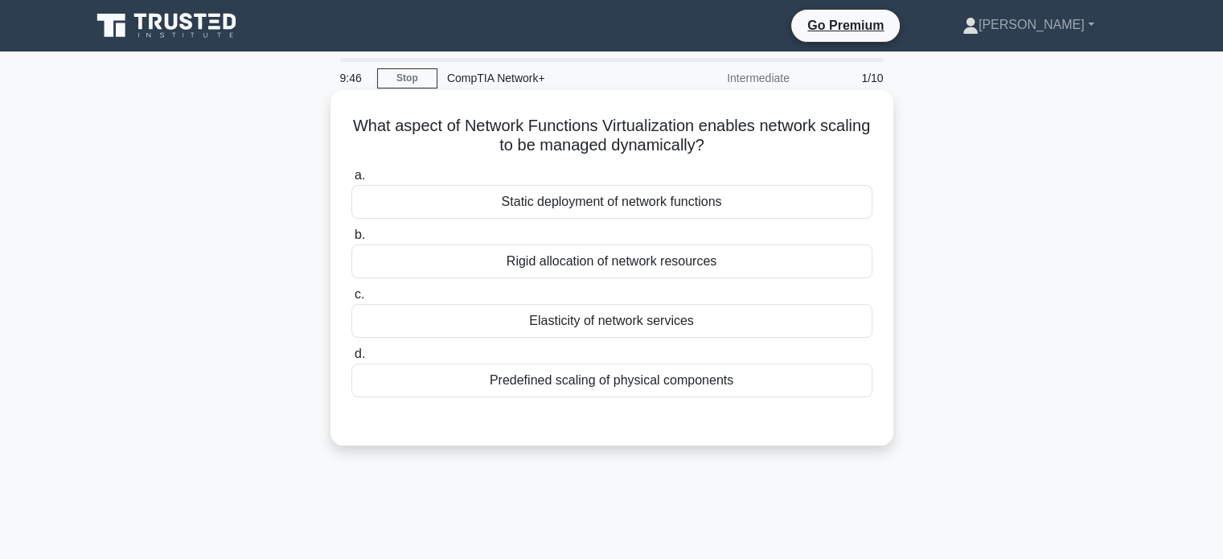
click at [585, 202] on div "Static deployment of network functions" at bounding box center [611, 202] width 521 height 34
click at [351, 181] on input "a. Static deployment of network functions" at bounding box center [351, 175] width 0 height 10
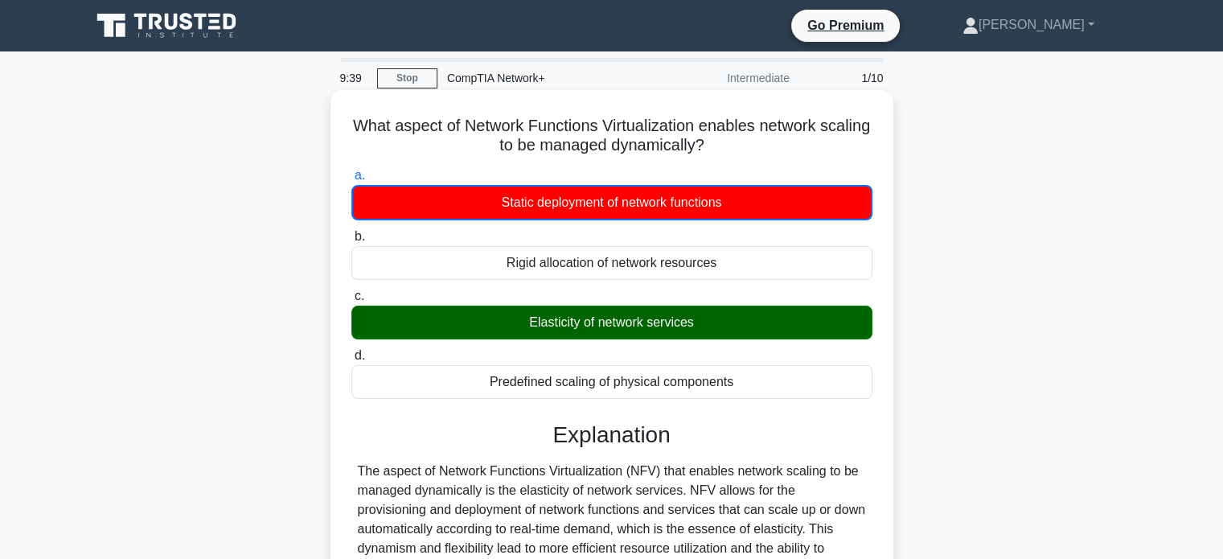
scroll to position [214, 0]
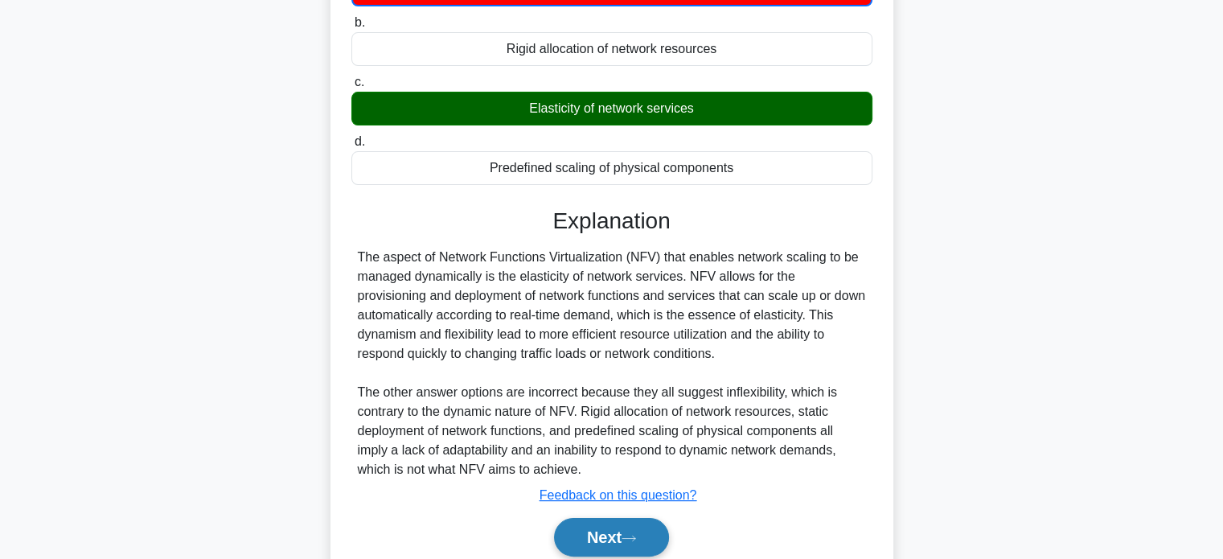
click at [621, 543] on button "Next" at bounding box center [611, 537] width 115 height 39
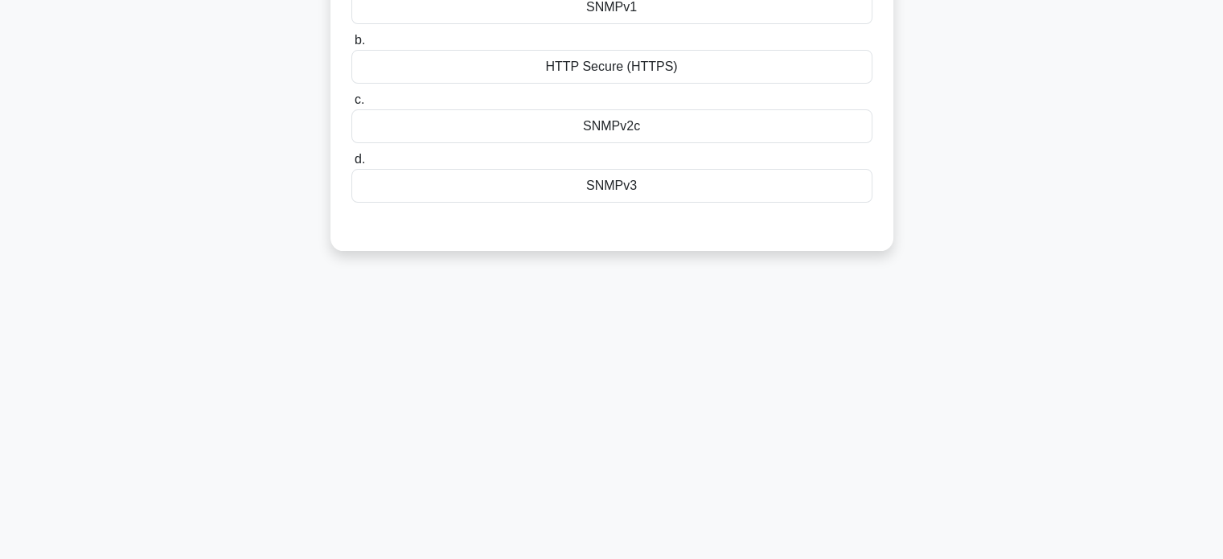
scroll to position [0, 0]
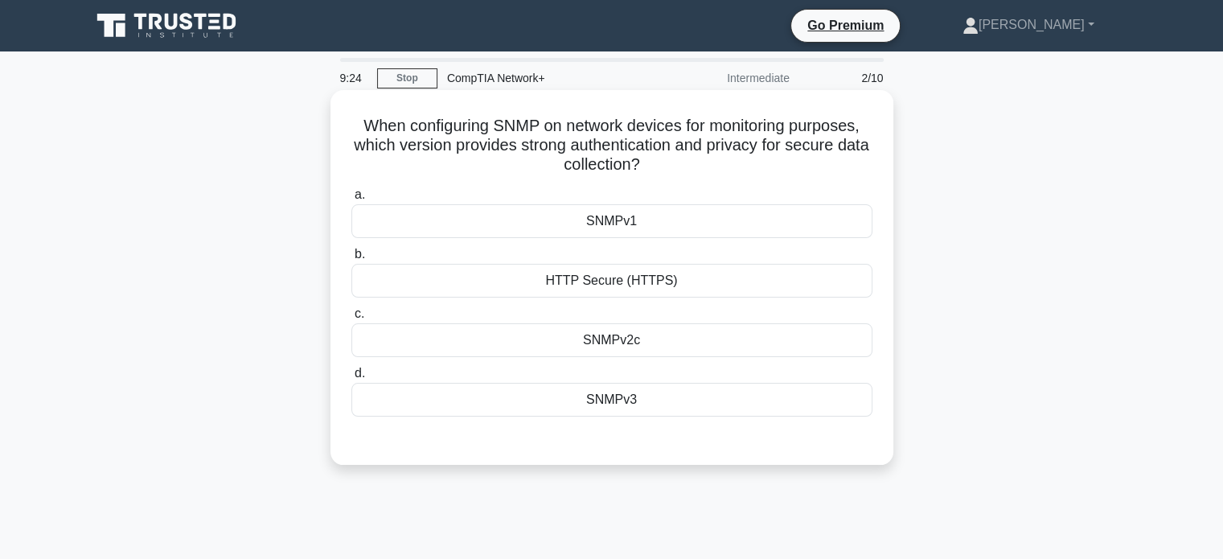
click at [627, 400] on div "SNMPv3" at bounding box center [611, 400] width 521 height 34
click at [351, 379] on input "d. SNMPv3" at bounding box center [351, 373] width 0 height 10
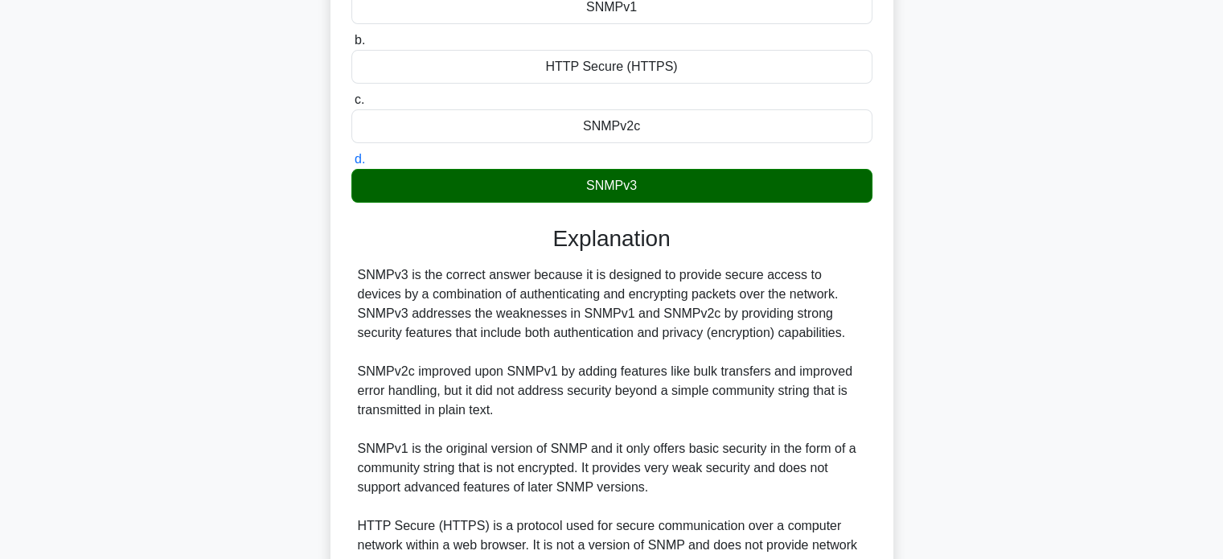
scroll to position [392, 0]
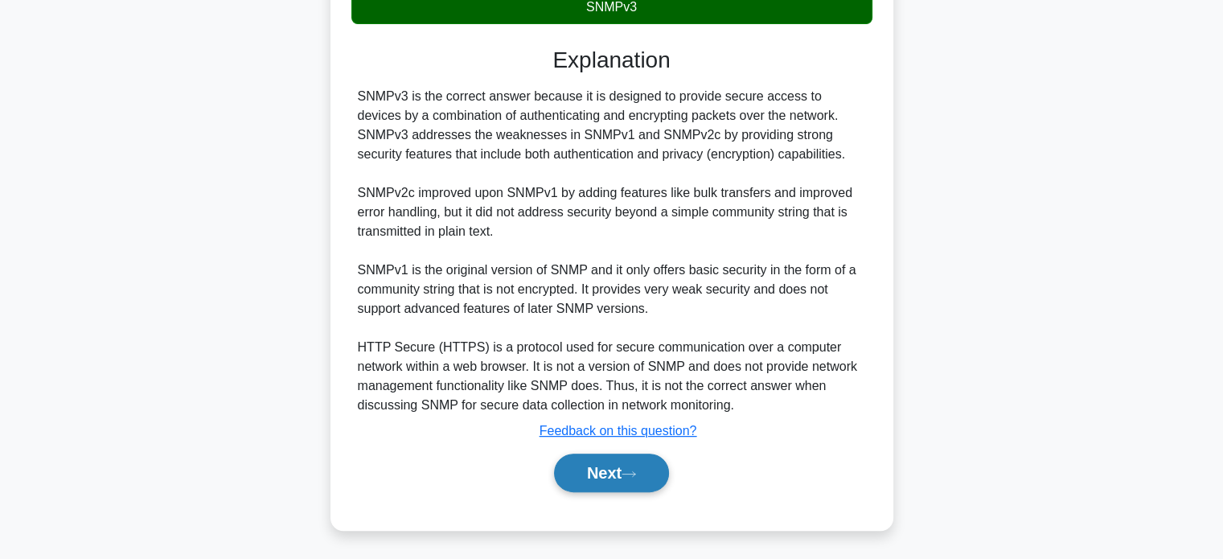
click at [632, 478] on button "Next" at bounding box center [611, 473] width 115 height 39
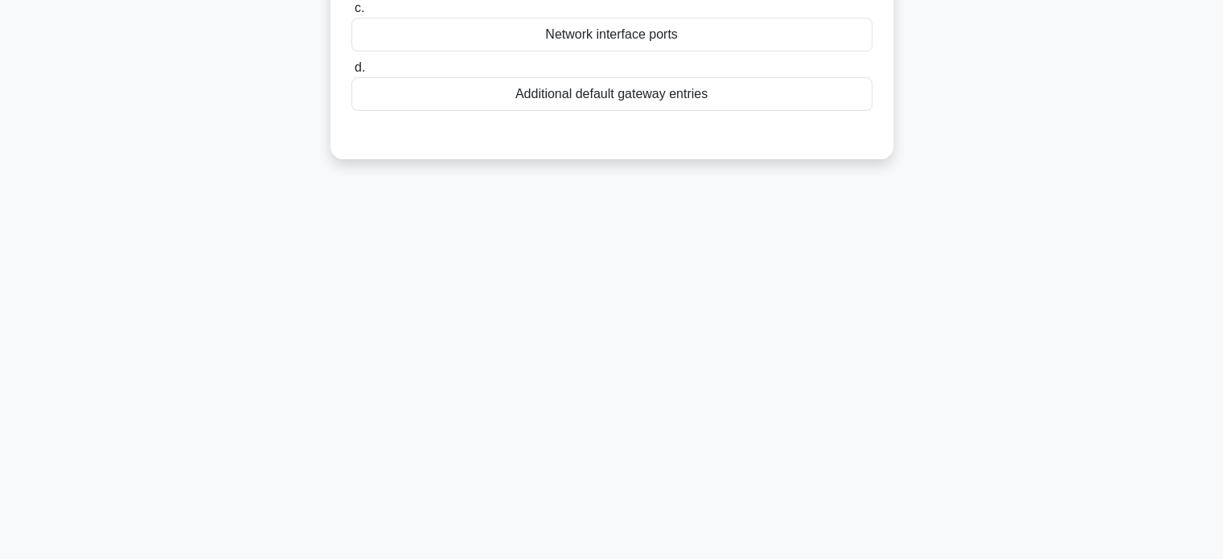
scroll to position [0, 0]
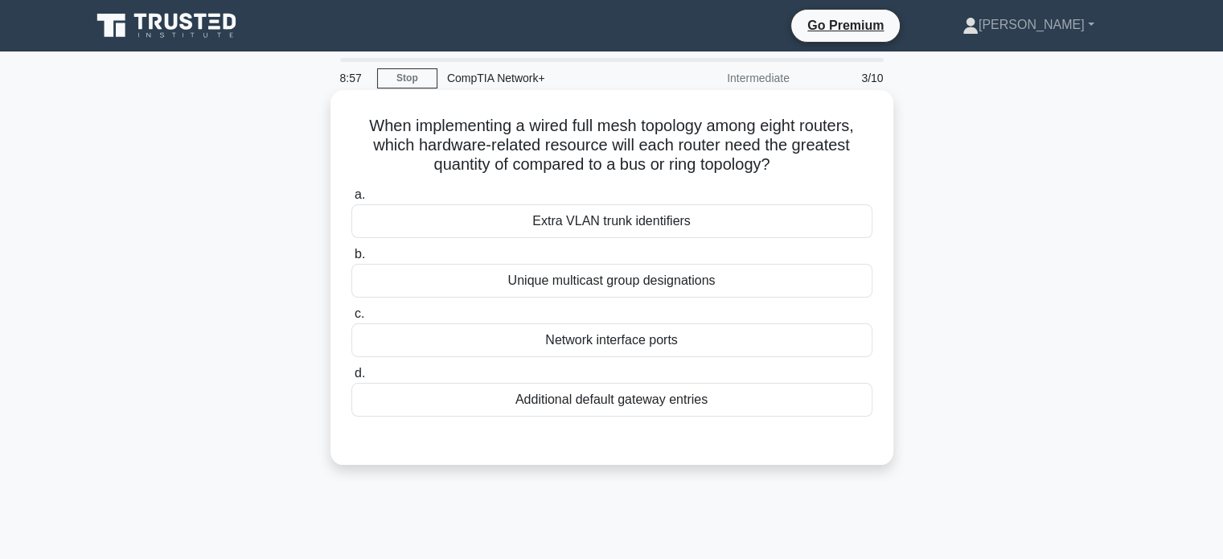
click at [628, 224] on div "Extra VLAN trunk identifiers" at bounding box center [611, 221] width 521 height 34
click at [351, 200] on input "a. Extra VLAN trunk identifiers" at bounding box center [351, 195] width 0 height 10
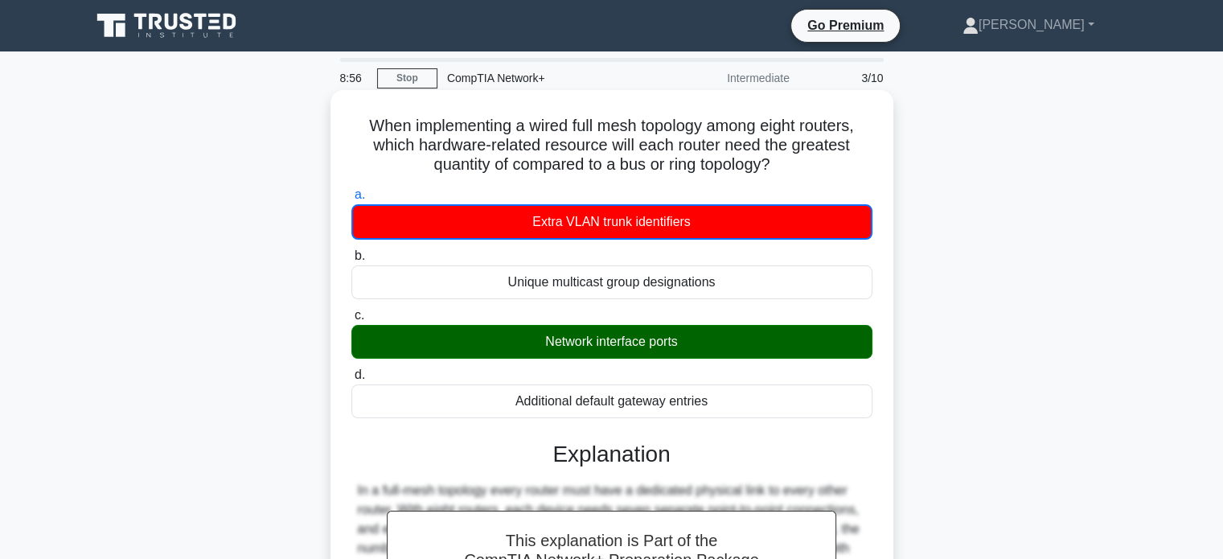
click at [602, 343] on div "Network interface ports" at bounding box center [611, 342] width 521 height 34
click at [351, 321] on input "c. Network interface ports" at bounding box center [351, 315] width 0 height 10
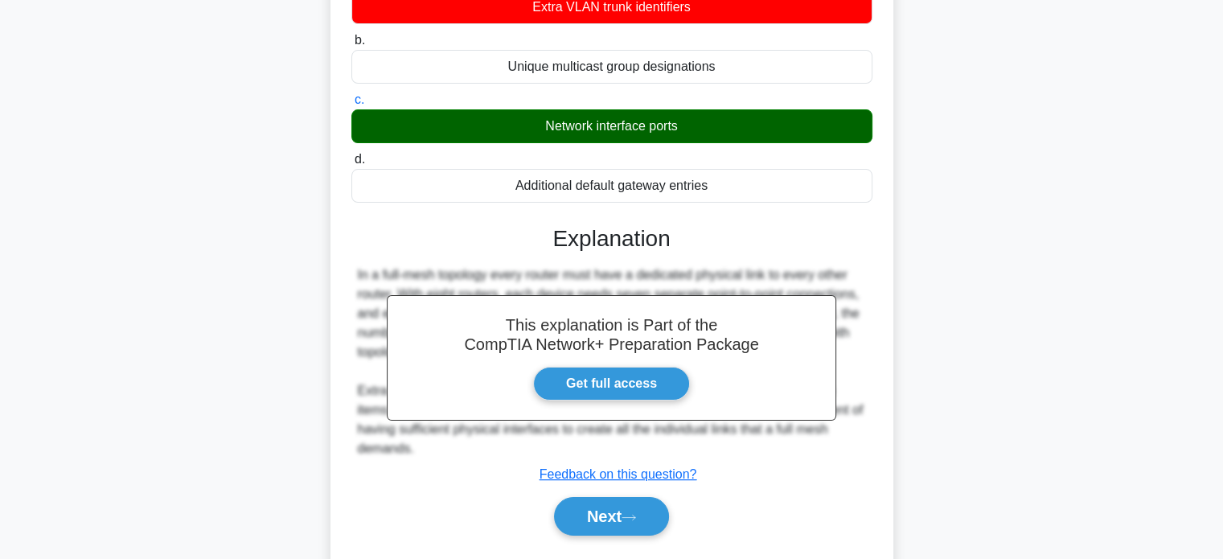
scroll to position [310, 0]
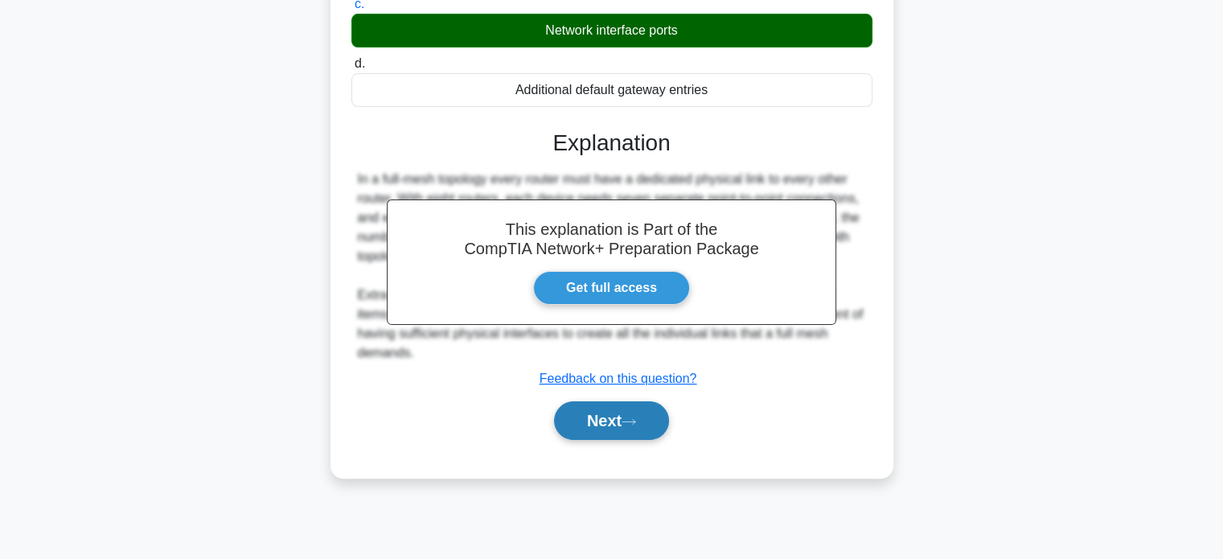
click at [634, 419] on icon at bounding box center [629, 421] width 14 height 9
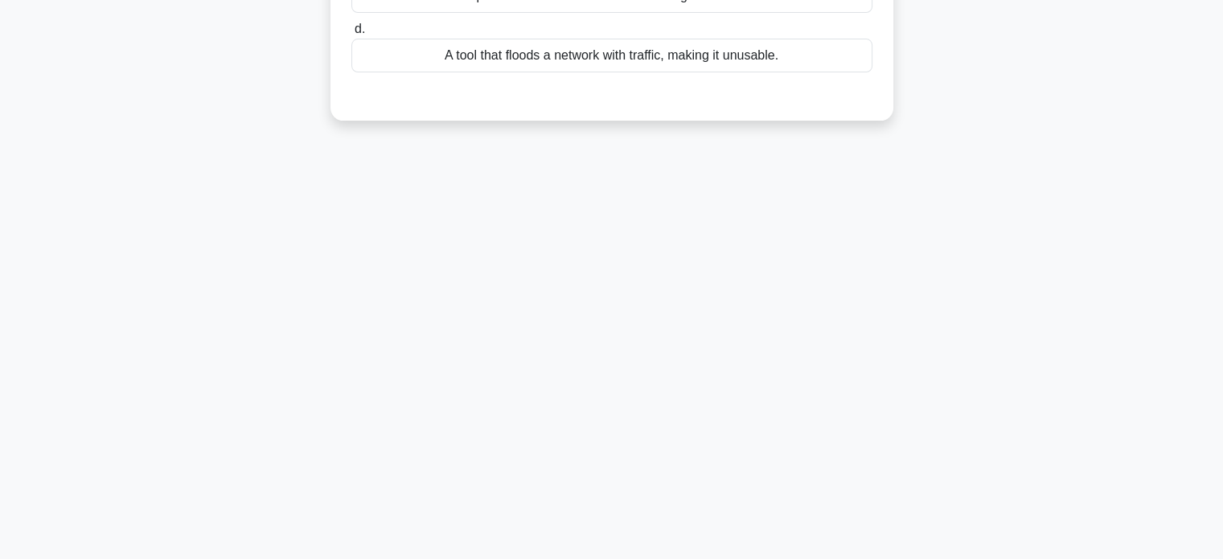
scroll to position [0, 0]
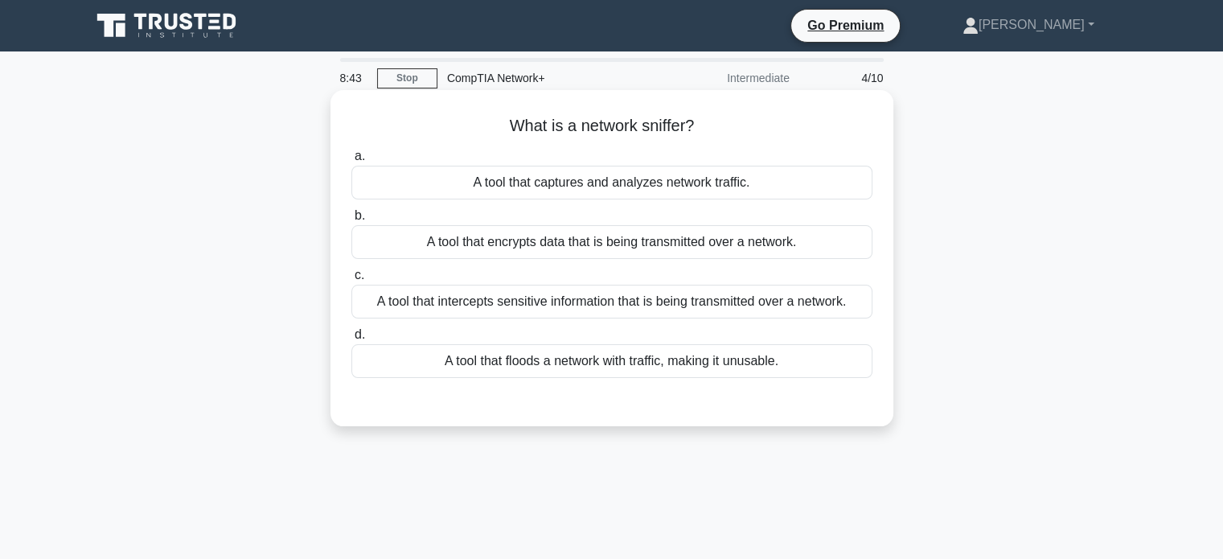
click at [724, 192] on div "A tool that captures and analyzes network traffic." at bounding box center [611, 183] width 521 height 34
click at [351, 162] on input "a. A tool that captures and analyzes network traffic." at bounding box center [351, 156] width 0 height 10
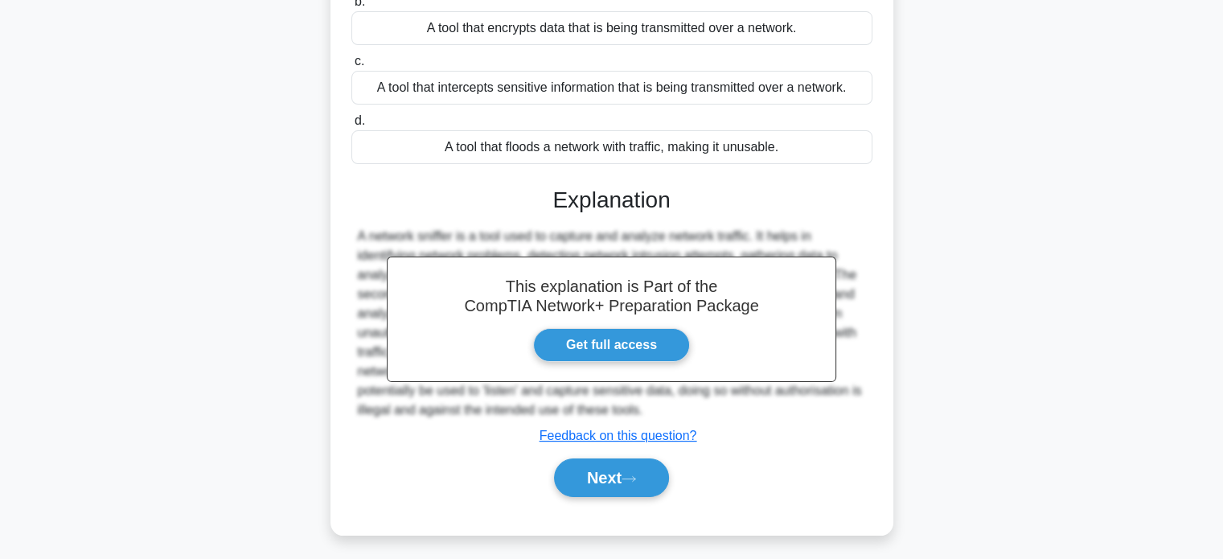
scroll to position [310, 0]
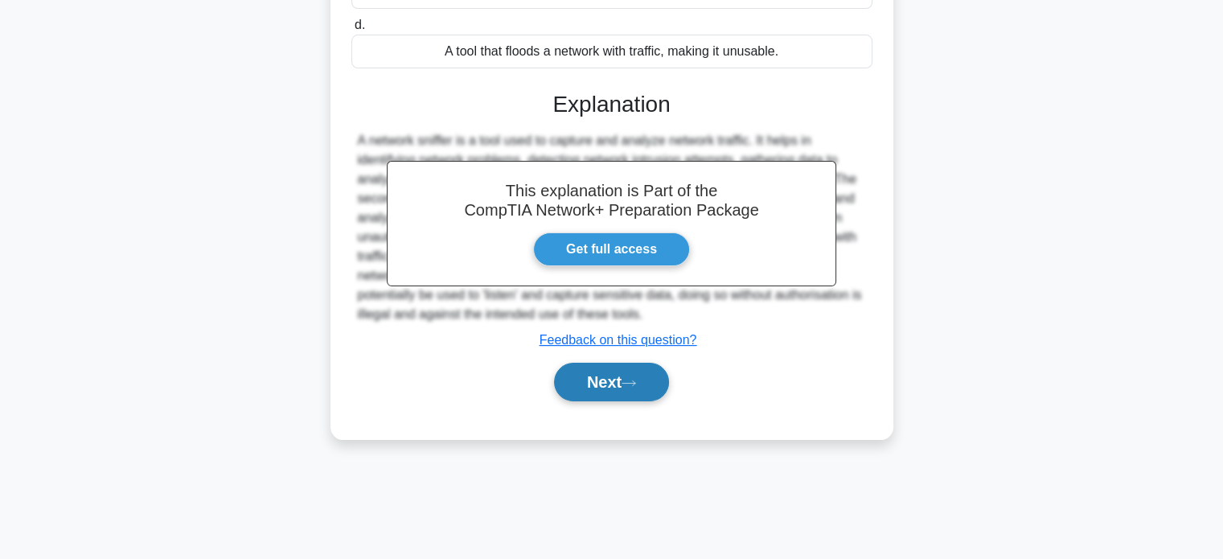
click at [608, 377] on button "Next" at bounding box center [611, 382] width 115 height 39
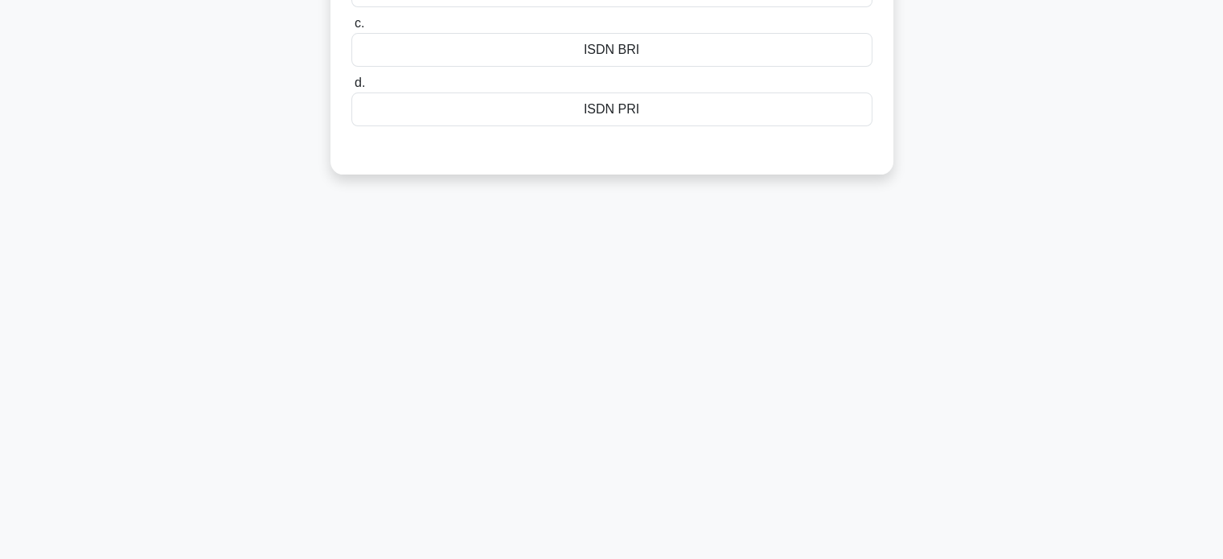
scroll to position [0, 0]
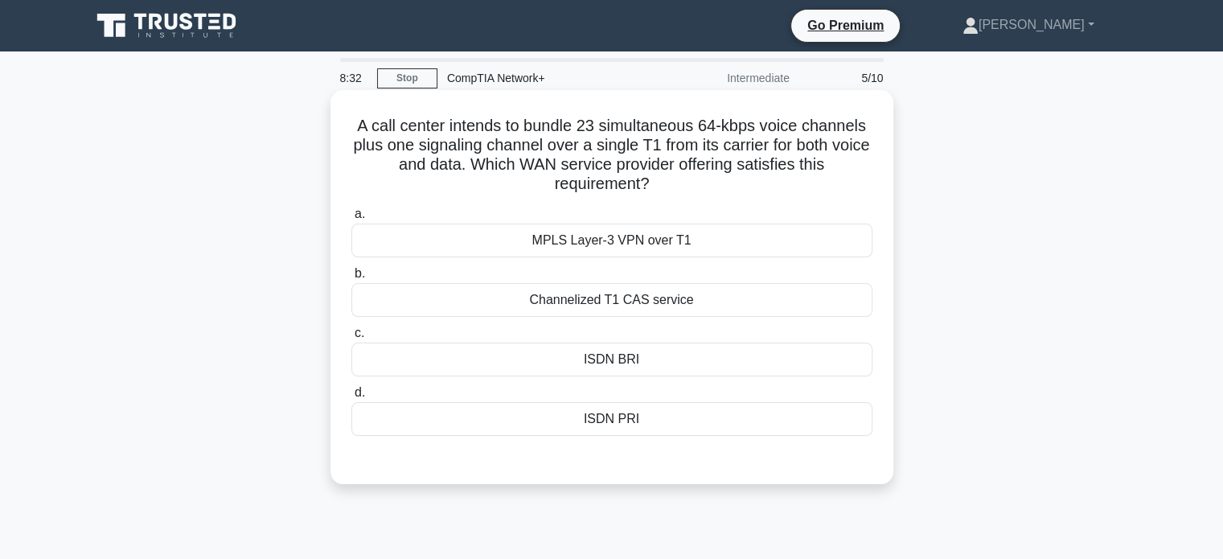
click at [635, 355] on div "ISDN BRI" at bounding box center [611, 360] width 521 height 34
click at [351, 339] on input "c. ISDN BRI" at bounding box center [351, 333] width 0 height 10
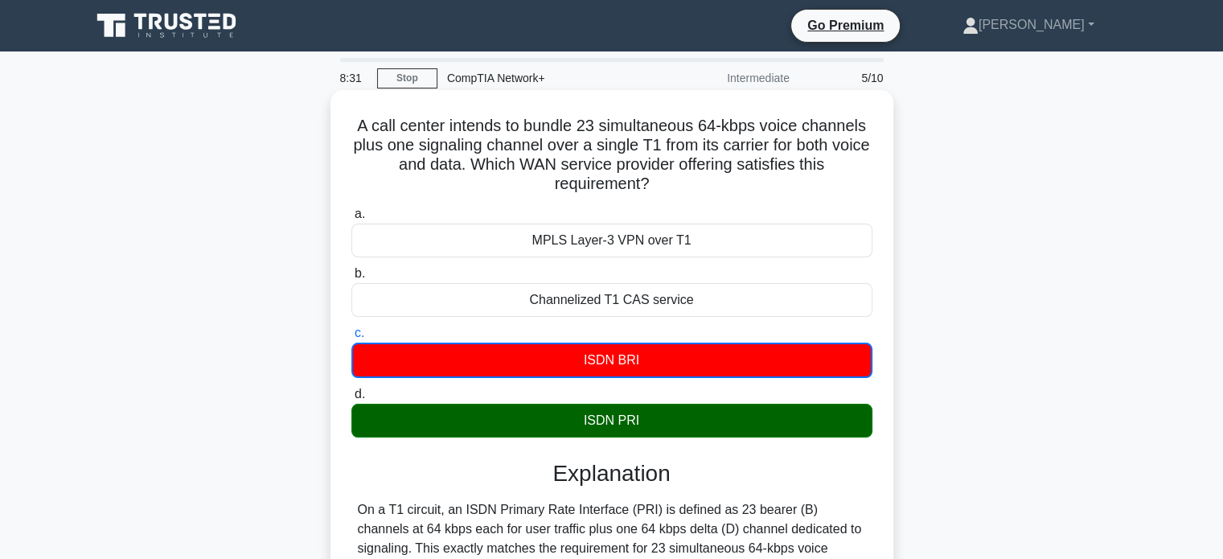
scroll to position [310, 0]
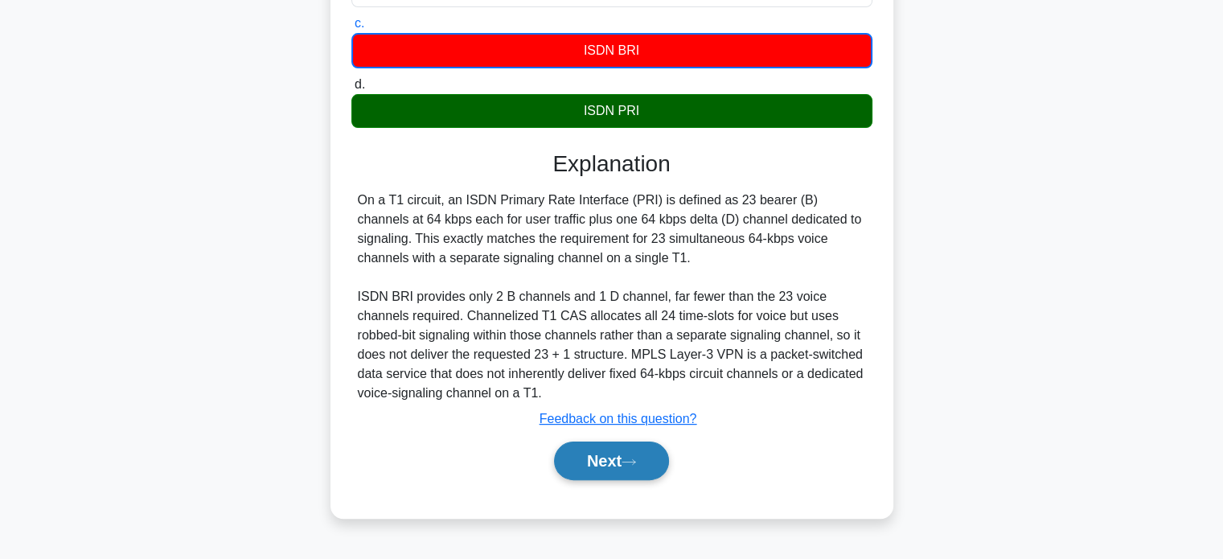
click at [634, 445] on button "Next" at bounding box center [611, 460] width 115 height 39
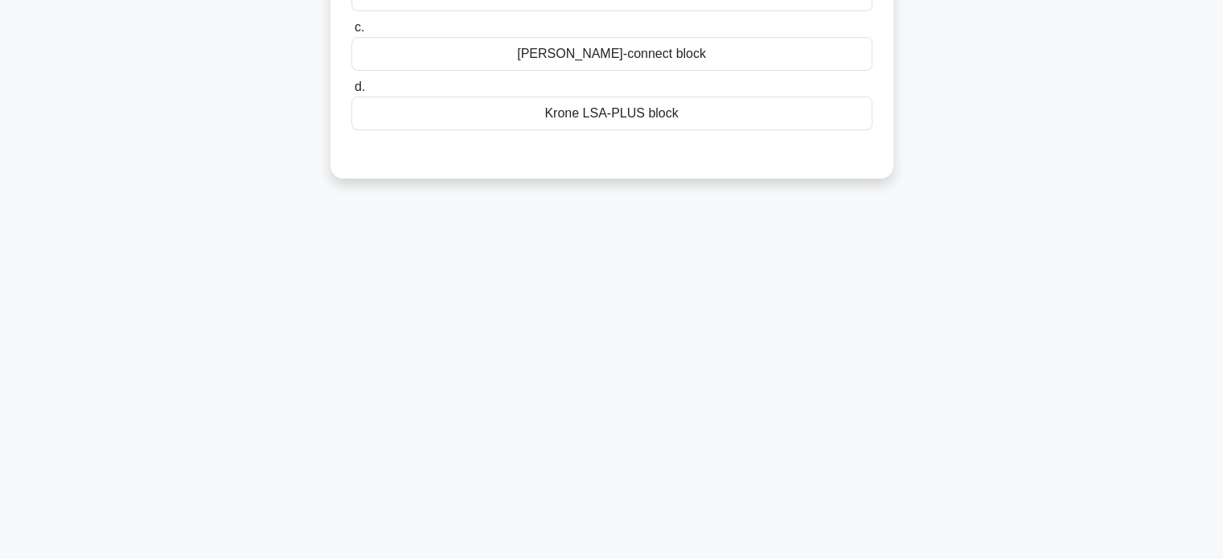
scroll to position [0, 0]
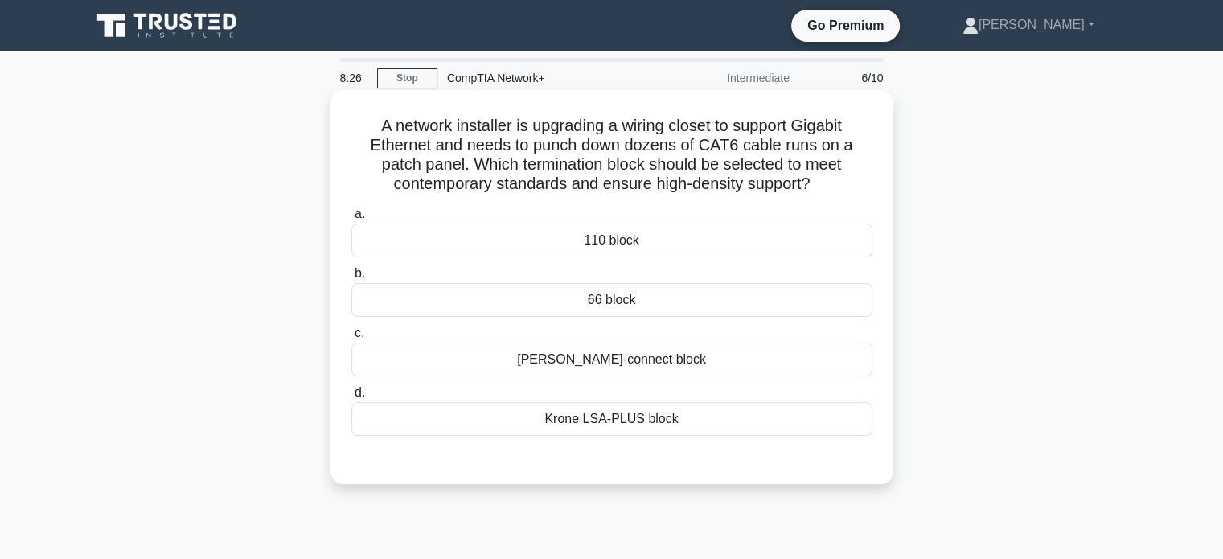
click at [644, 427] on div "Krone LSA-PLUS block" at bounding box center [611, 419] width 521 height 34
click at [351, 398] on input "d. Krone LSA-PLUS block" at bounding box center [351, 393] width 0 height 10
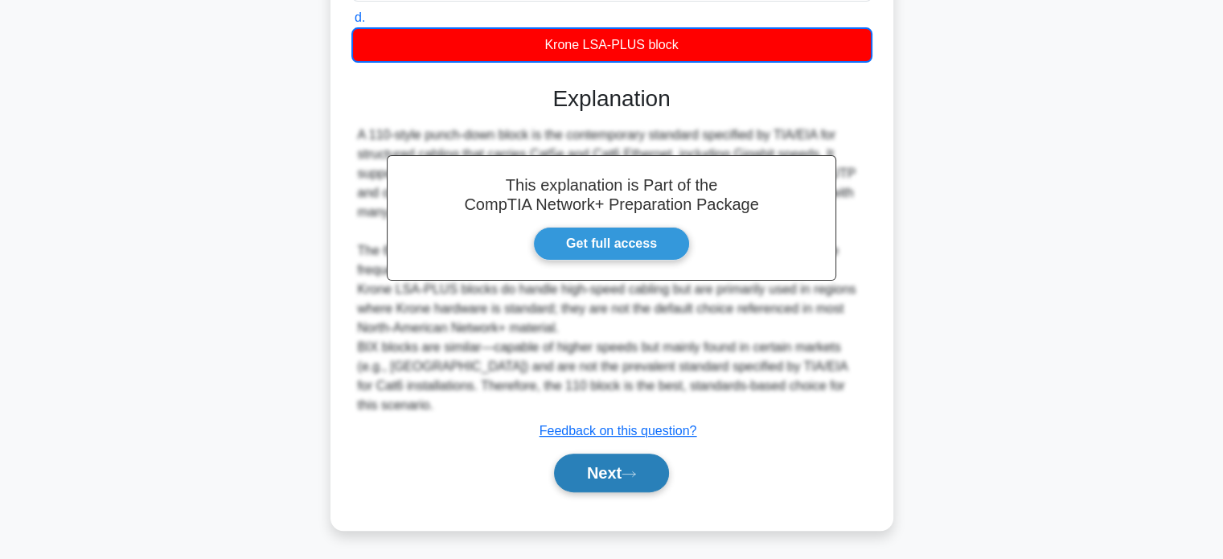
click at [621, 459] on button "Next" at bounding box center [611, 473] width 115 height 39
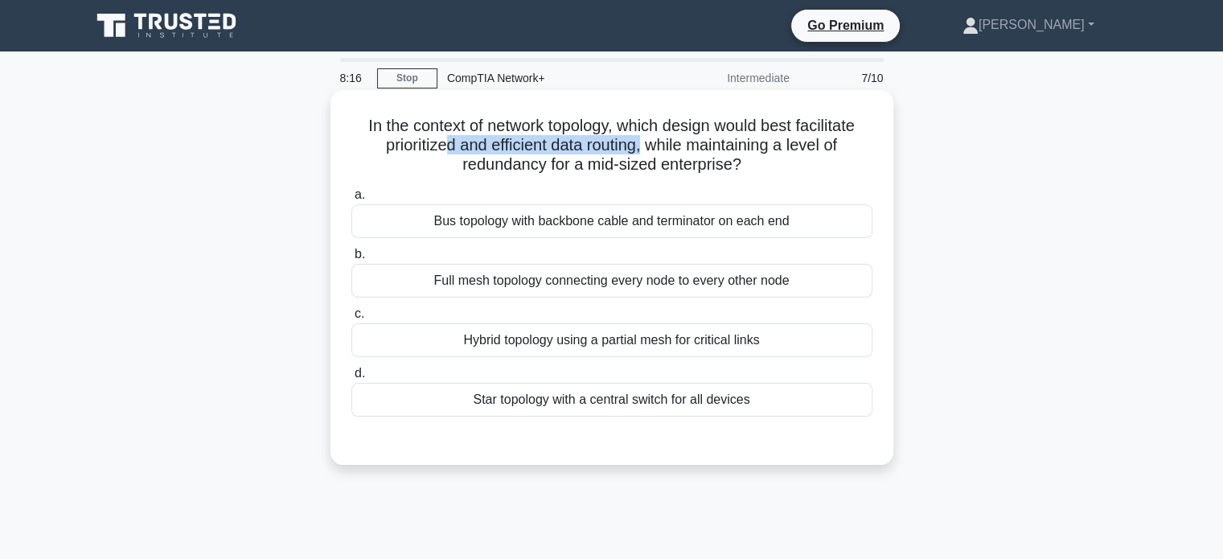
drag, startPoint x: 643, startPoint y: 146, endPoint x: 438, endPoint y: 148, distance: 205.1
click at [438, 147] on h5 "In the context of network topology, which design would best facilitate prioriti…" at bounding box center [612, 146] width 524 height 60
click at [545, 160] on h5 "In the context of network topology, which design would best facilitate prioriti…" at bounding box center [612, 146] width 524 height 60
drag, startPoint x: 556, startPoint y: 164, endPoint x: 756, endPoint y: 163, distance: 199.4
click at [756, 163] on h5 "In the context of network topology, which design would best facilitate prioriti…" at bounding box center [612, 146] width 524 height 60
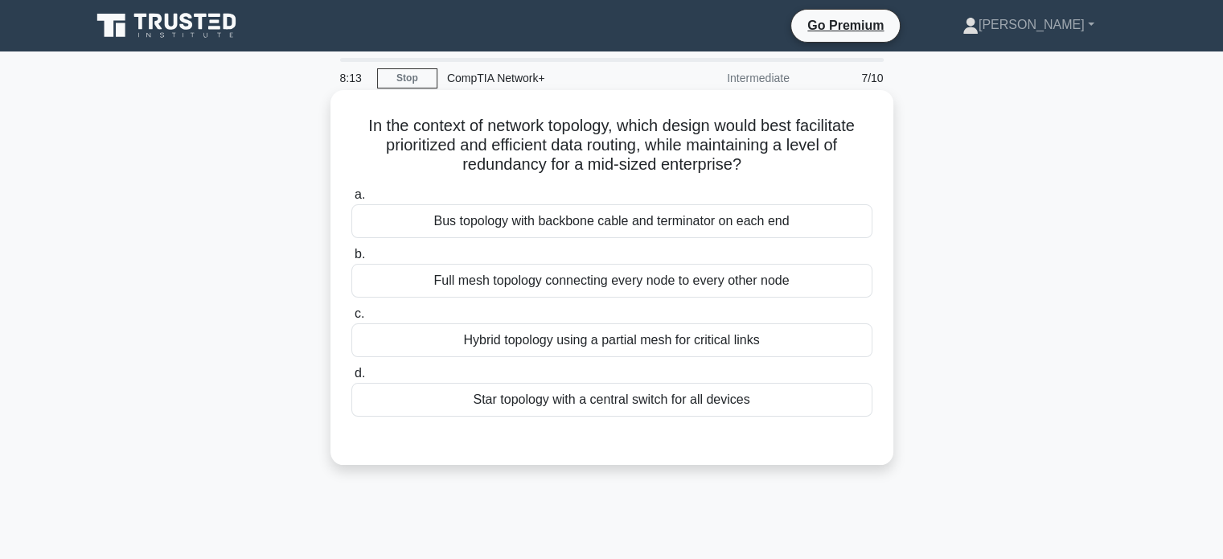
drag, startPoint x: 743, startPoint y: 163, endPoint x: 631, endPoint y: 191, distance: 115.1
click at [742, 163] on h5 "In the context of network topology, which design would best facilitate prioriti…" at bounding box center [612, 146] width 524 height 60
click at [556, 170] on h5 "In the context of network topology, which design would best facilitate prioriti…" at bounding box center [612, 146] width 524 height 60
click at [622, 285] on div "Full mesh topology connecting every node to every other node" at bounding box center [611, 281] width 521 height 34
click at [351, 260] on input "b. Full mesh topology connecting every node to every other node" at bounding box center [351, 254] width 0 height 10
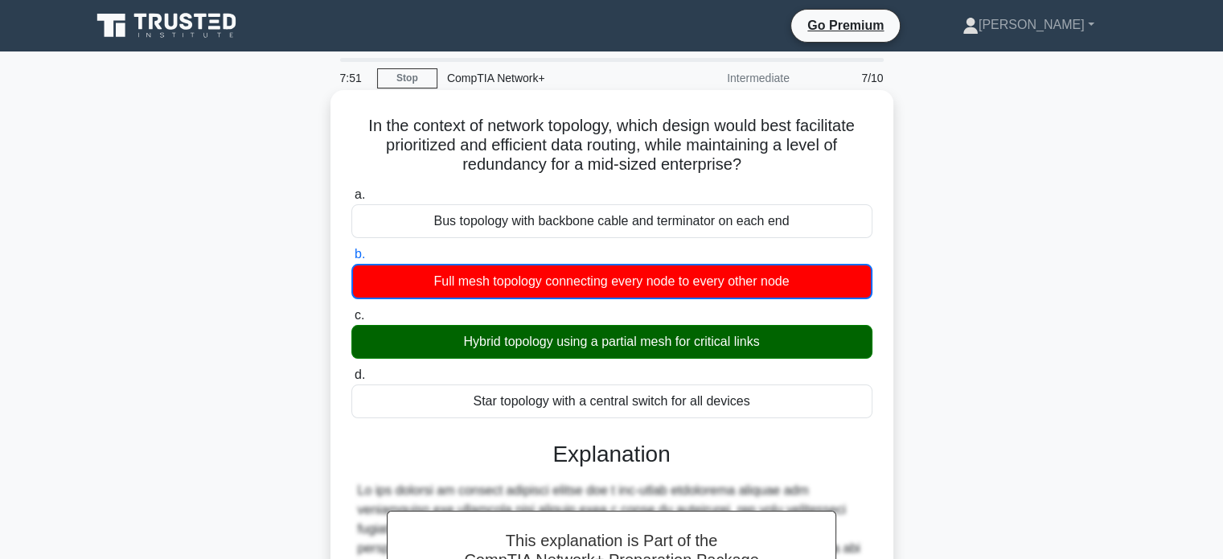
click at [612, 340] on div "Hybrid topology using a partial mesh for critical links" at bounding box center [611, 342] width 521 height 34
click at [351, 321] on input "c. Hybrid topology using a partial mesh for critical links" at bounding box center [351, 315] width 0 height 10
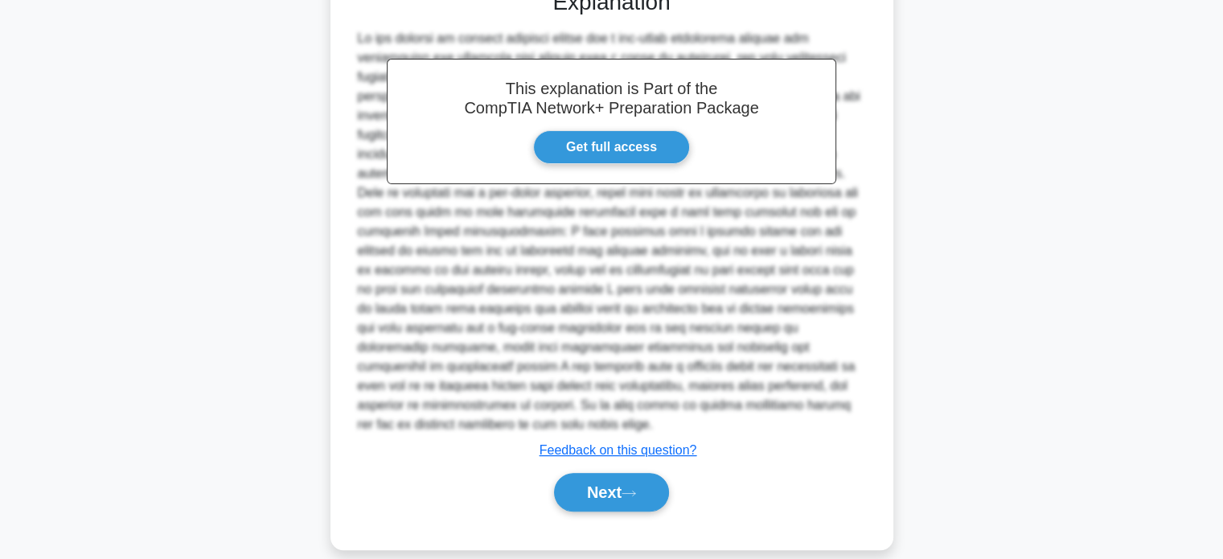
click at [600, 459] on div "This explanation is Part of the CompTIA Network+ Preparation Package Get full a…" at bounding box center [611, 243] width 521 height 548
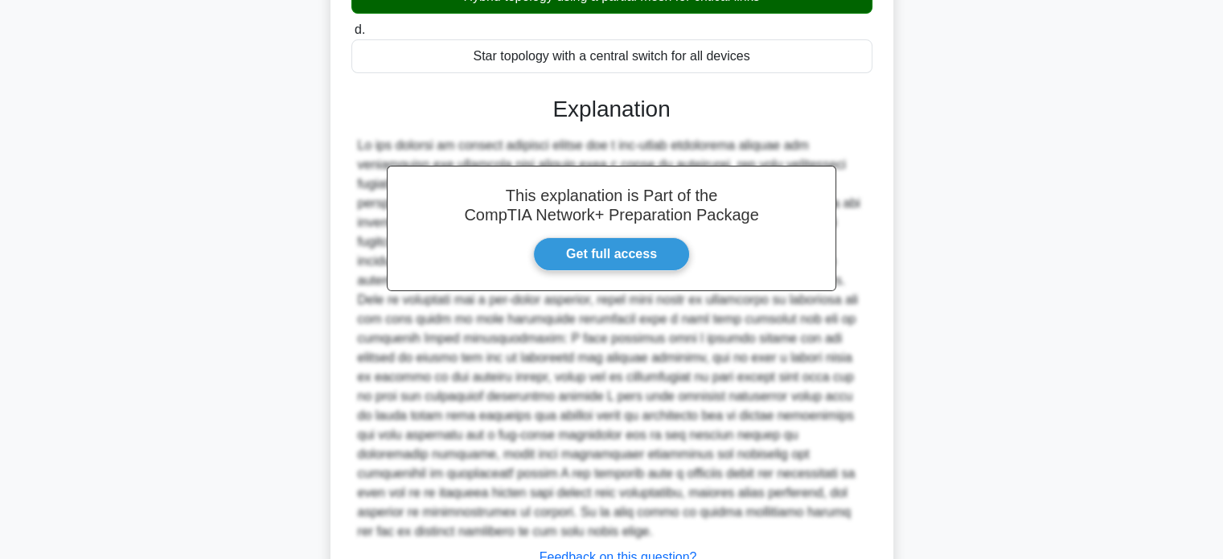
scroll to position [450, 0]
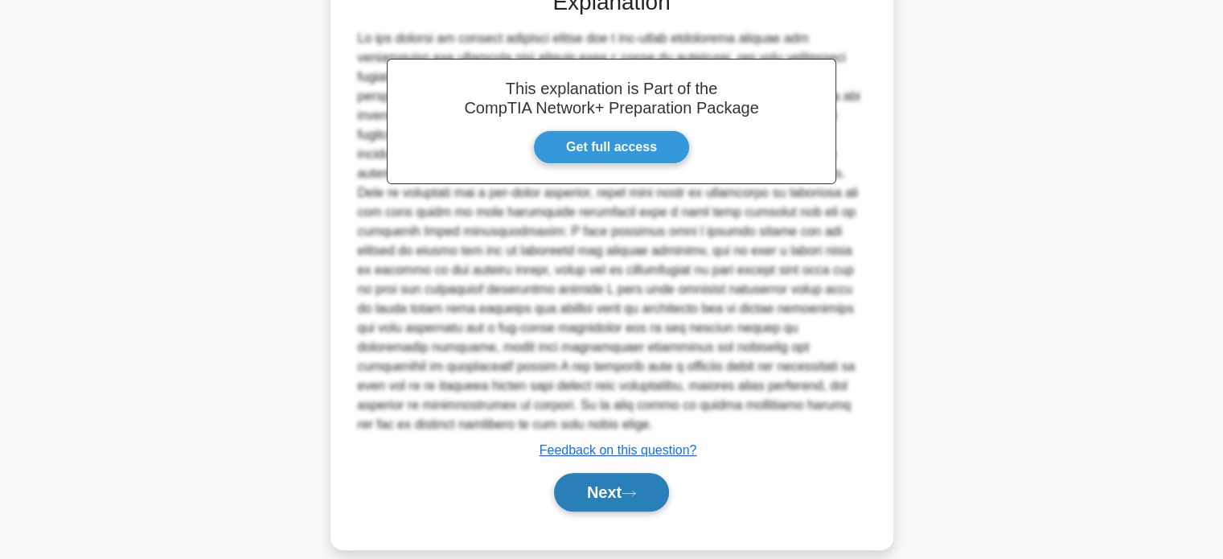
click at [592, 473] on button "Next" at bounding box center [611, 492] width 115 height 39
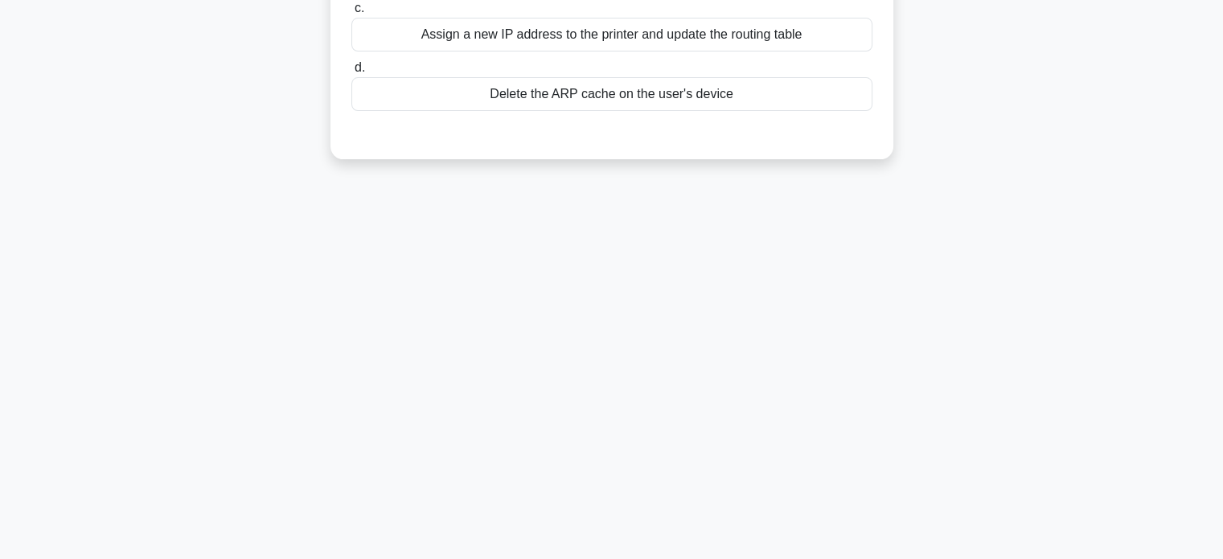
scroll to position [0, 0]
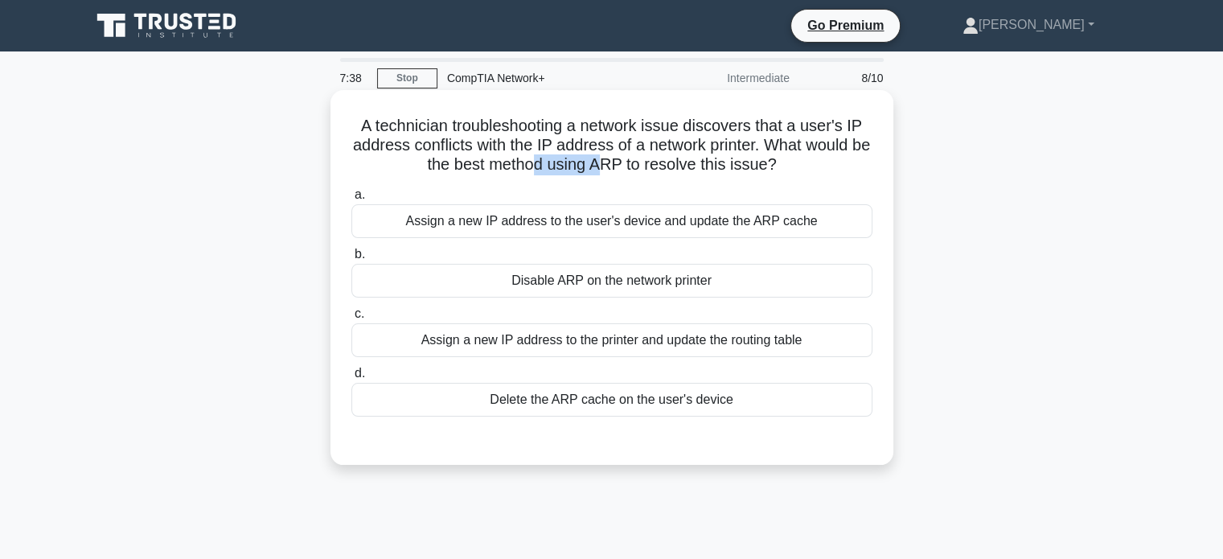
drag, startPoint x: 610, startPoint y: 168, endPoint x: 550, endPoint y: 170, distance: 59.5
click at [550, 170] on h5 "A technician troubleshooting a network issue discovers that a user's IP address…" at bounding box center [612, 146] width 524 height 60
click at [459, 170] on h5 "A technician troubleshooting a network issue discovers that a user's IP address…" at bounding box center [612, 146] width 524 height 60
click at [575, 340] on div "Assign a new IP address to the printer and update the routing table" at bounding box center [611, 340] width 521 height 34
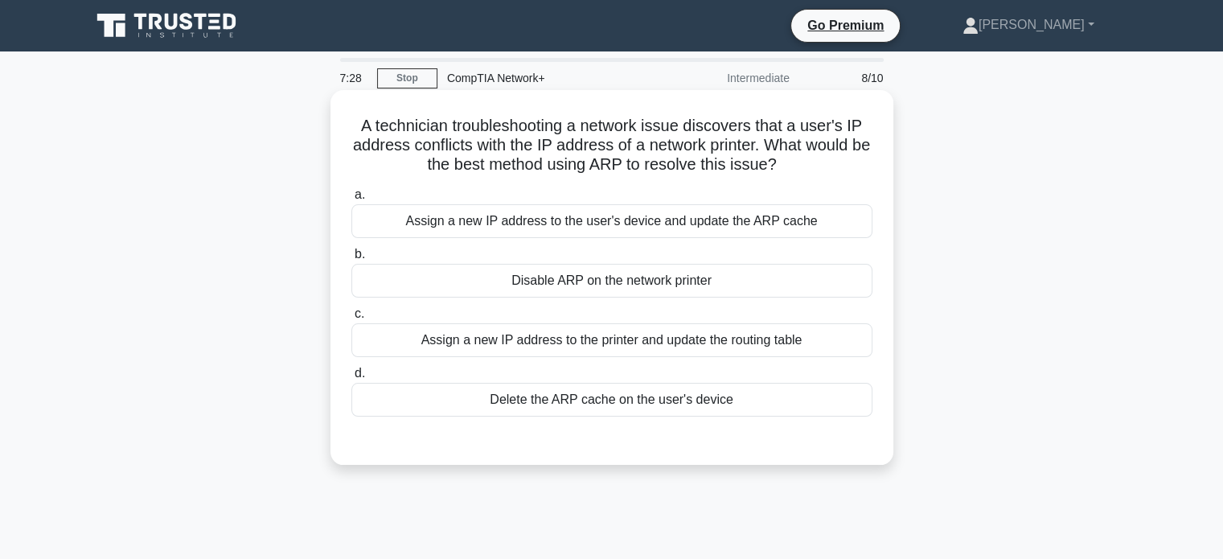
click at [351, 319] on input "c. Assign a new IP address to the printer and update the routing table" at bounding box center [351, 314] width 0 height 10
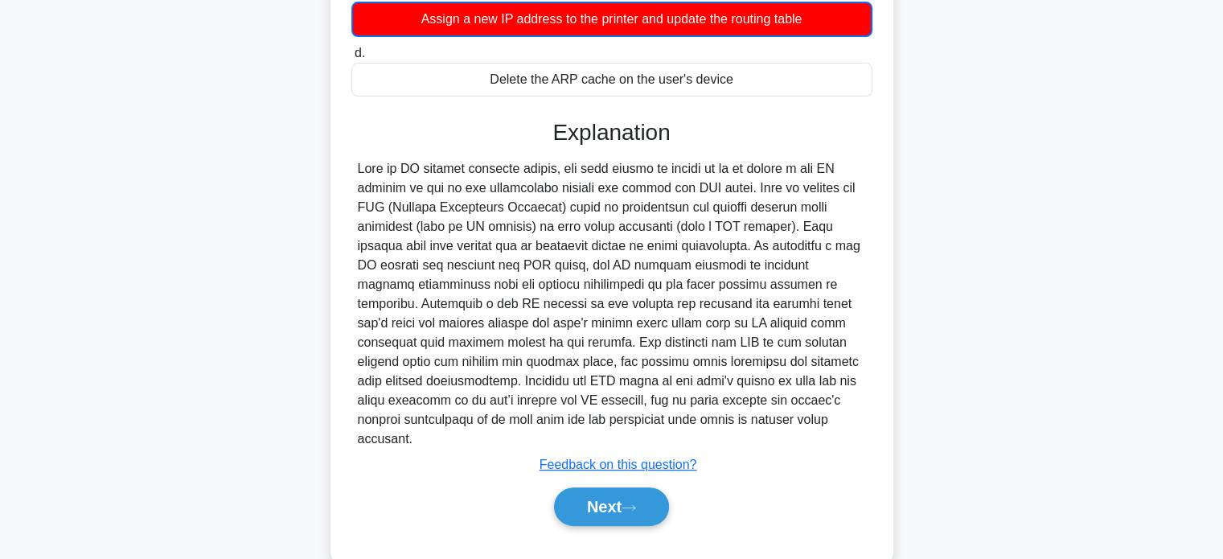
scroll to position [336, 0]
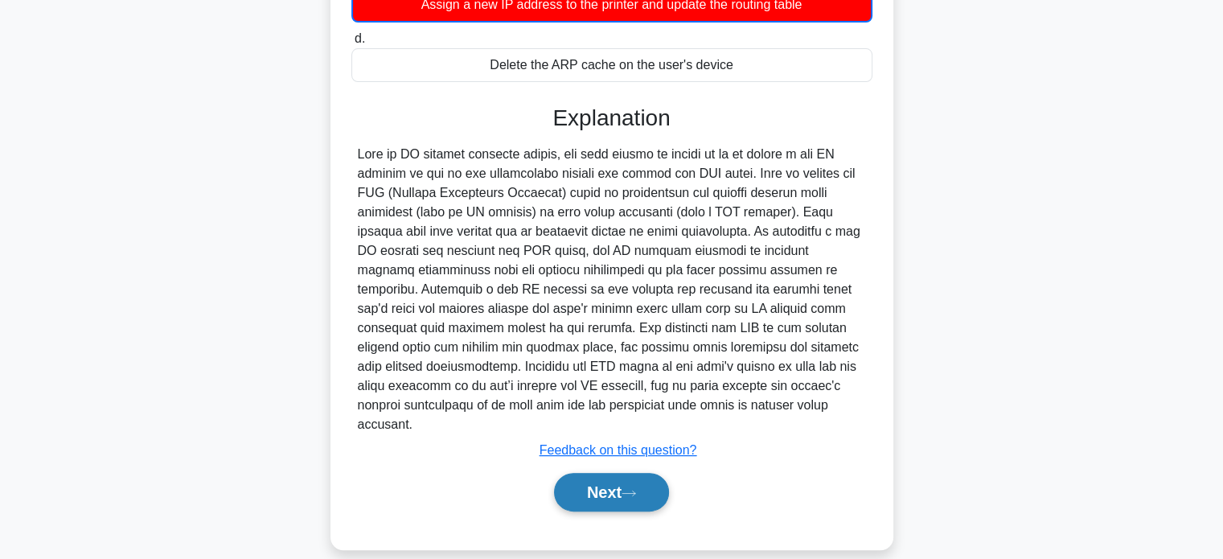
click at [586, 478] on button "Next" at bounding box center [611, 492] width 115 height 39
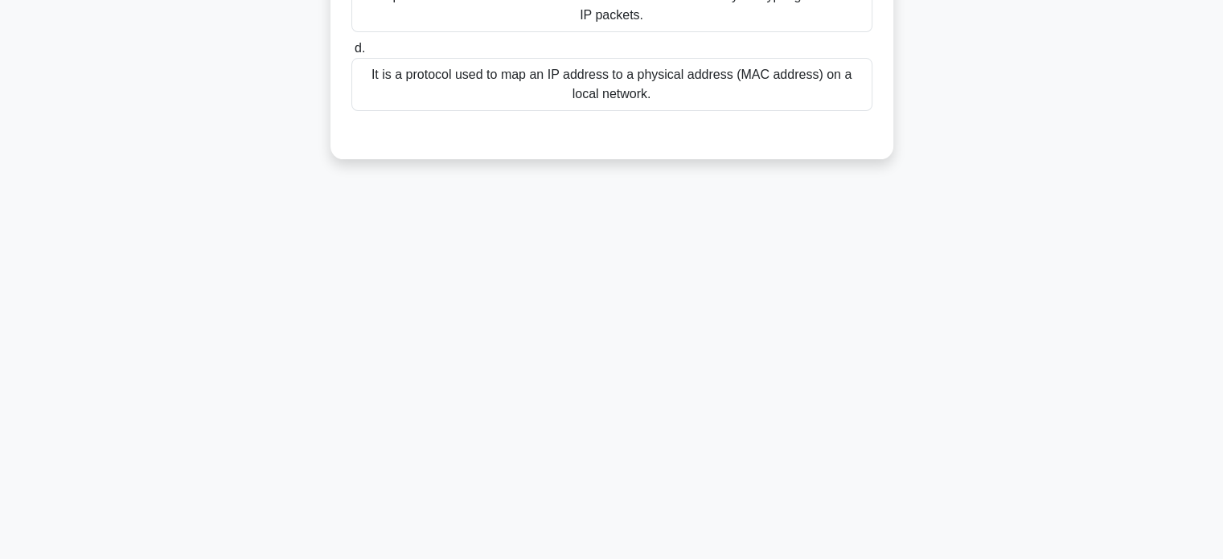
scroll to position [0, 0]
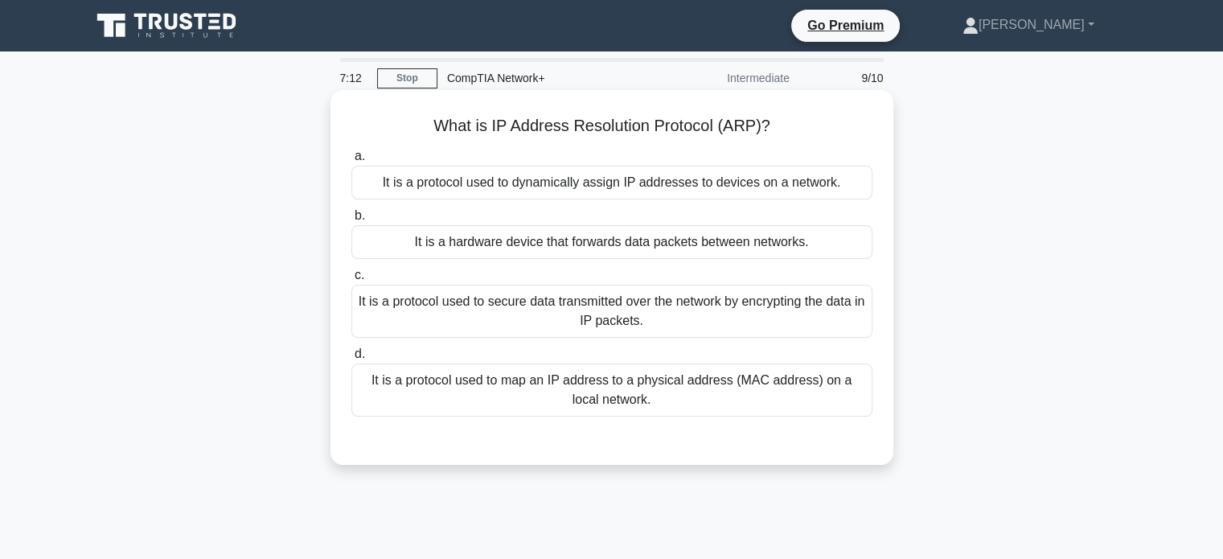
click at [703, 389] on div "It is a protocol used to map an IP address to a physical address (MAC address) …" at bounding box center [611, 389] width 521 height 53
click at [351, 359] on input "d. It is a protocol used to map an IP address to a physical address (MAC addres…" at bounding box center [351, 354] width 0 height 10
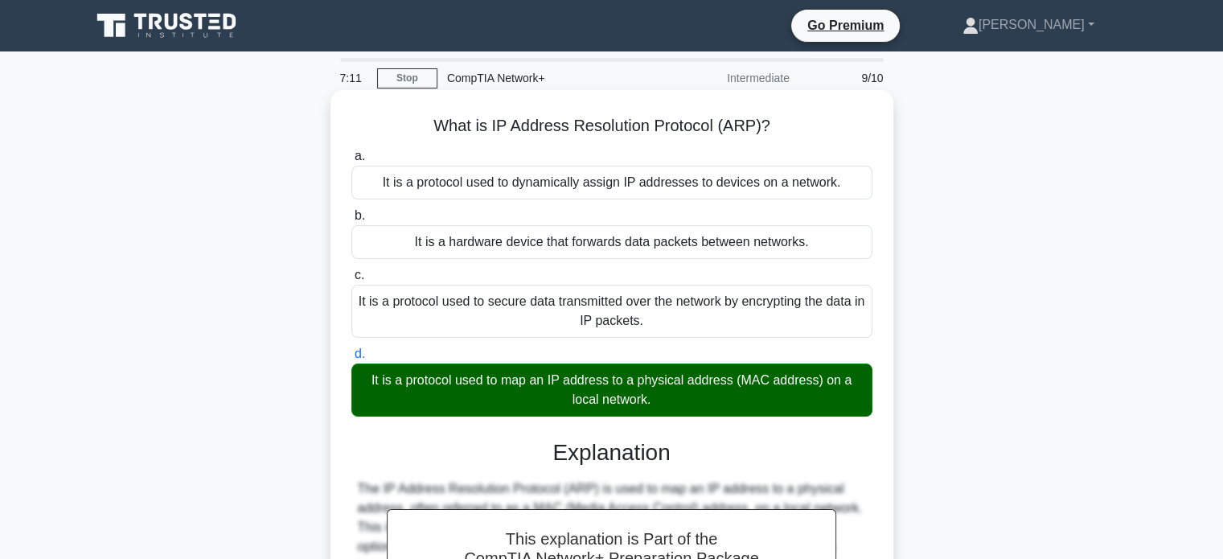
scroll to position [310, 0]
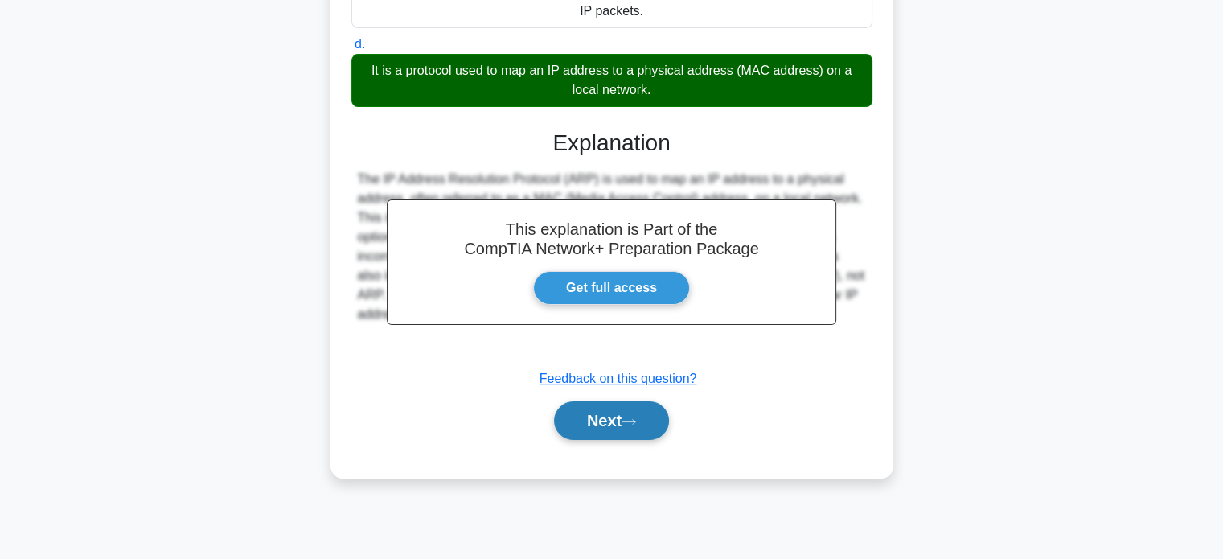
click at [602, 428] on button "Next" at bounding box center [611, 420] width 115 height 39
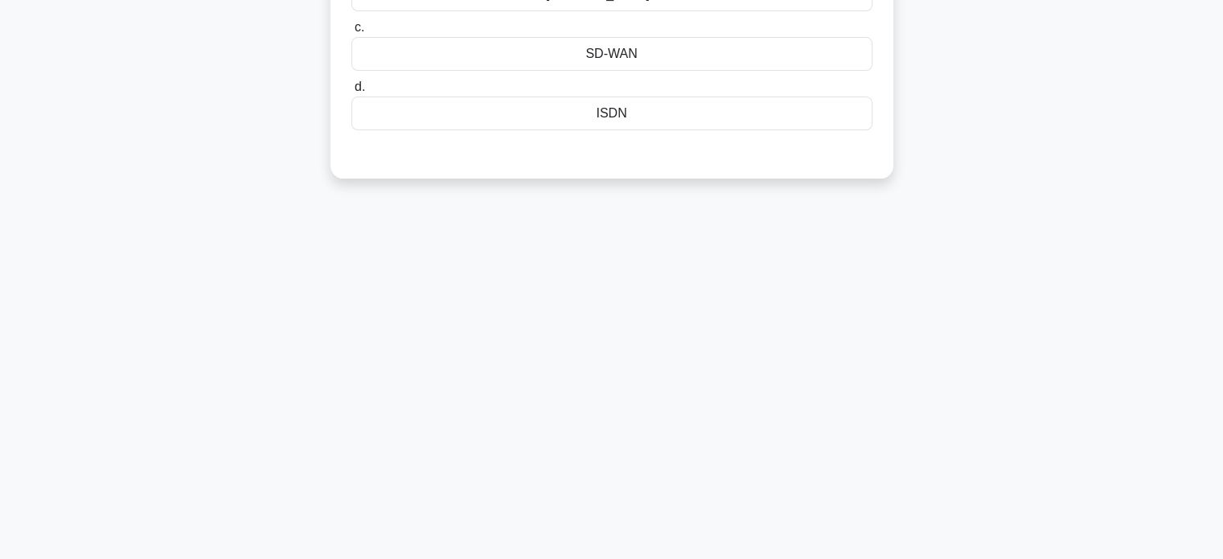
scroll to position [0, 0]
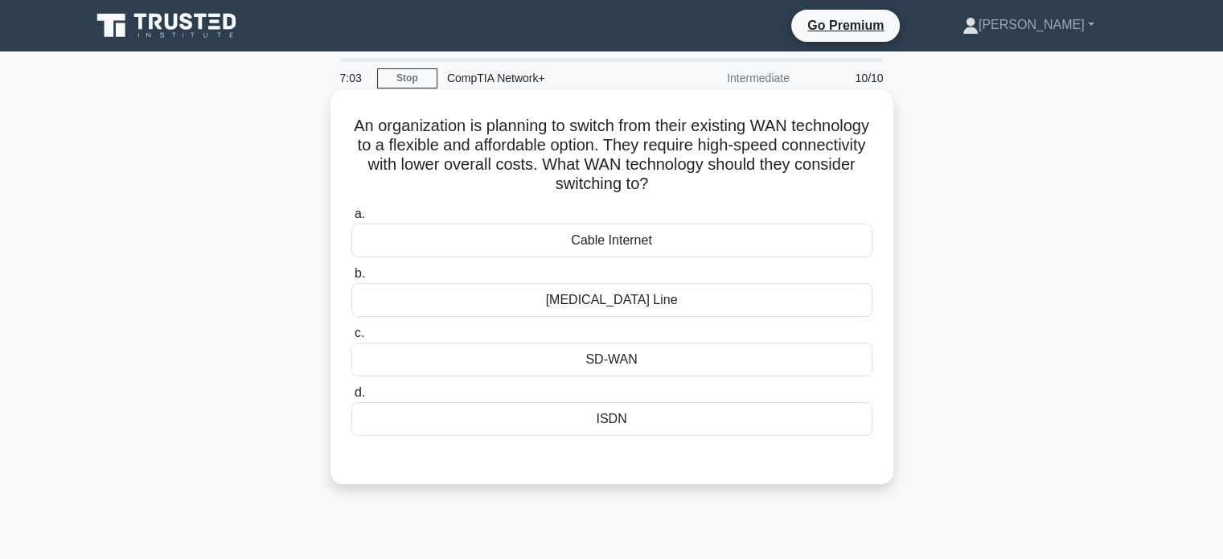
click at [624, 411] on div "ISDN" at bounding box center [611, 419] width 521 height 34
click at [351, 398] on input "d. ISDN" at bounding box center [351, 393] width 0 height 10
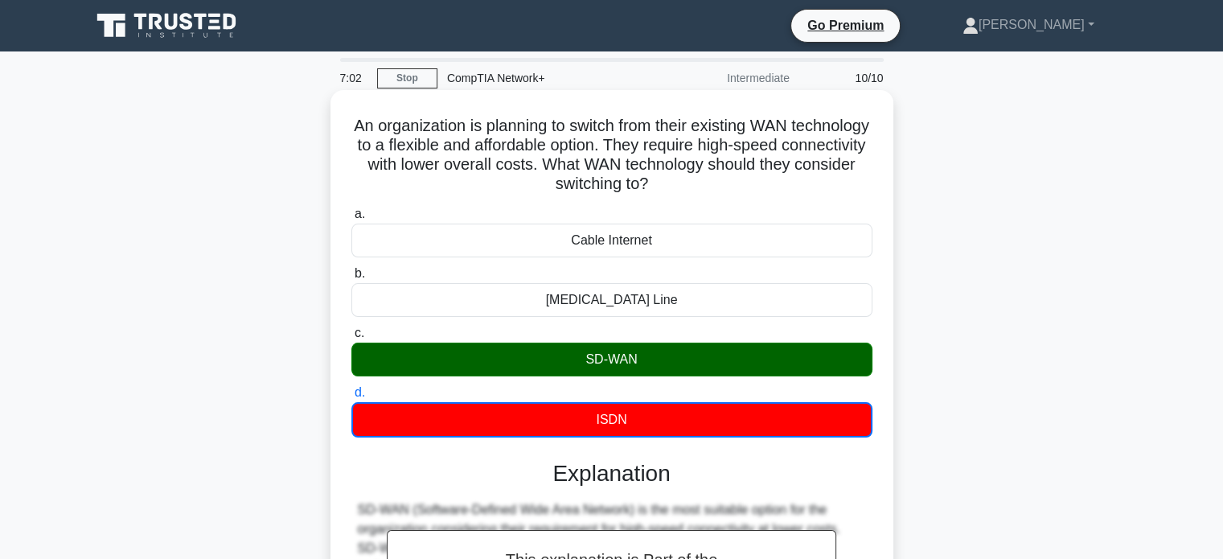
scroll to position [310, 0]
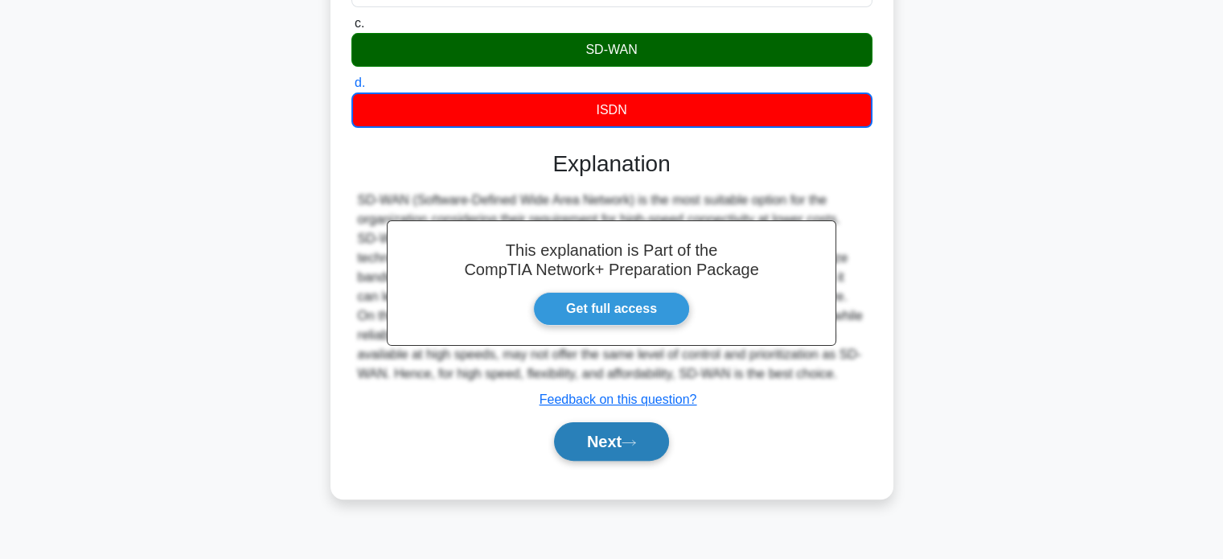
click at [624, 443] on button "Next" at bounding box center [611, 441] width 115 height 39
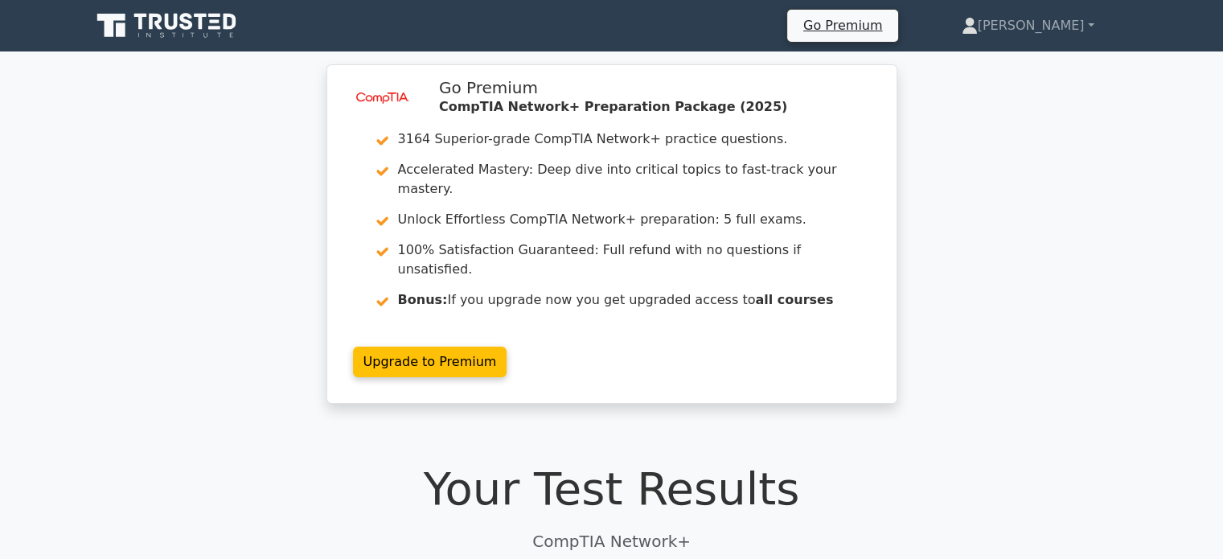
click at [191, 23] on icon at bounding box center [186, 21] width 13 height 17
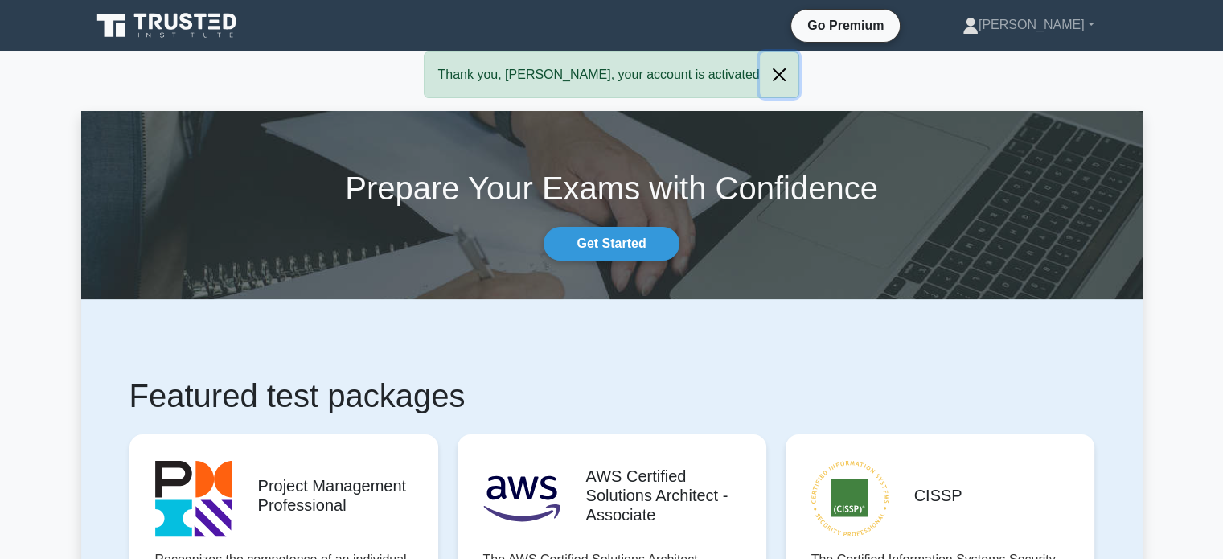
click at [760, 76] on button "Close" at bounding box center [779, 74] width 39 height 45
